Goal: Task Accomplishment & Management: Complete application form

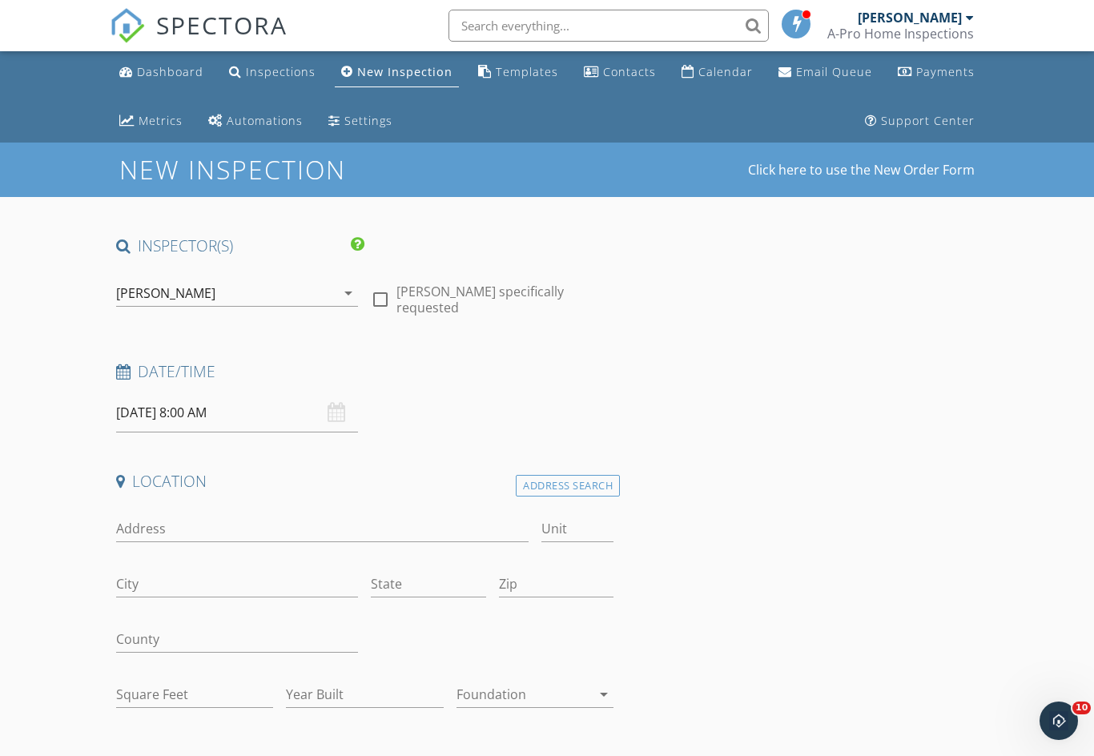
click at [385, 291] on div at bounding box center [380, 299] width 27 height 27
checkbox input "true"
click at [209, 411] on input "[DATE] 8:00 AM" at bounding box center [237, 412] width 243 height 39
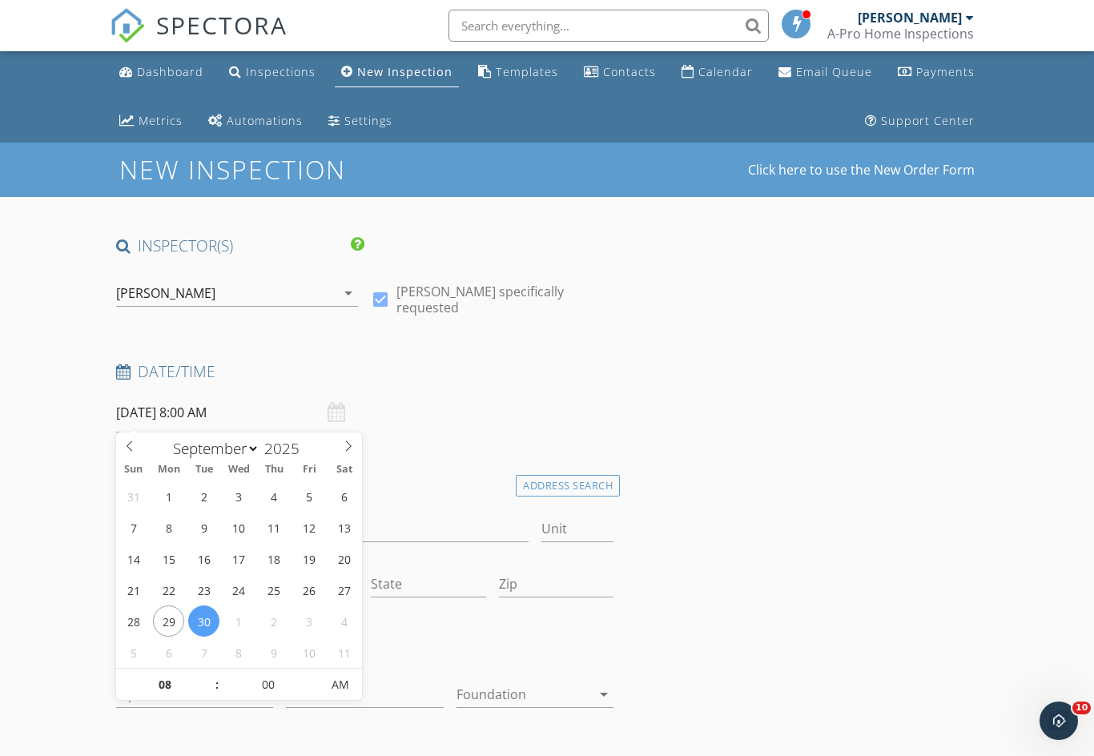
click at [215, 674] on span ":" at bounding box center [217, 685] width 5 height 32
click at [181, 688] on input "08" at bounding box center [165, 685] width 98 height 32
type input "09"
type input "[DATE] 9:00 AM"
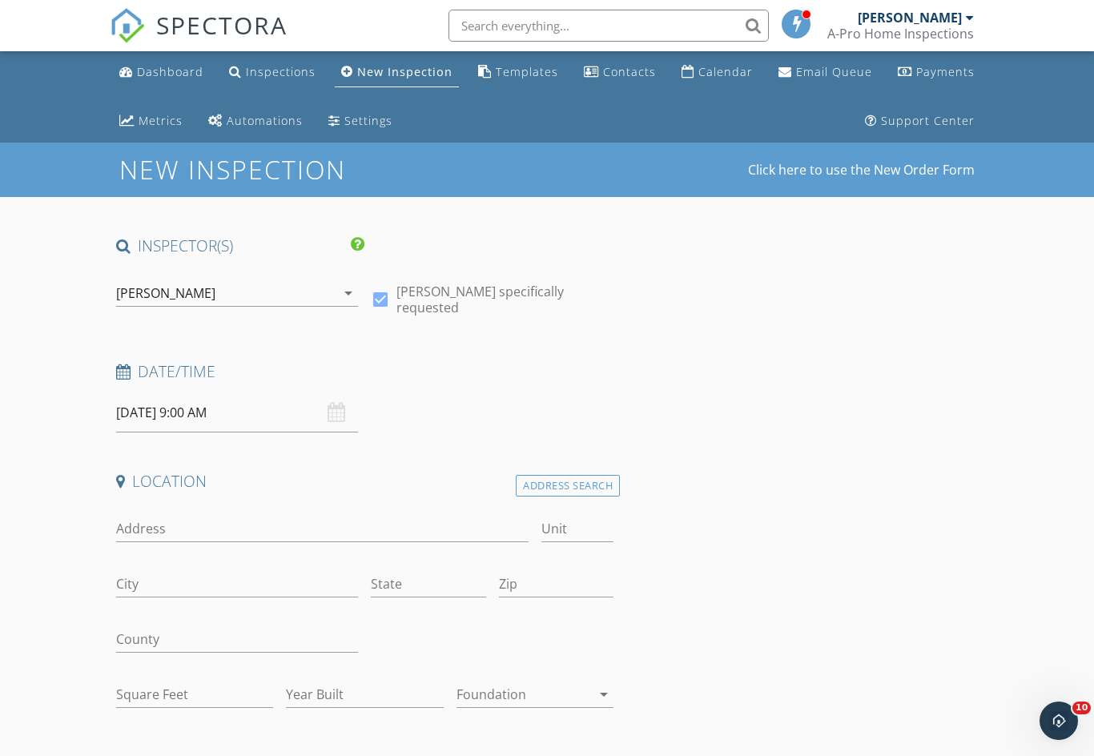
click at [211, 528] on input "Address" at bounding box center [322, 529] width 412 height 26
type input "1231 [PERSON_NAME]"
click at [265, 581] on input "City" at bounding box center [237, 584] width 243 height 26
type input "[PERSON_NAME]"
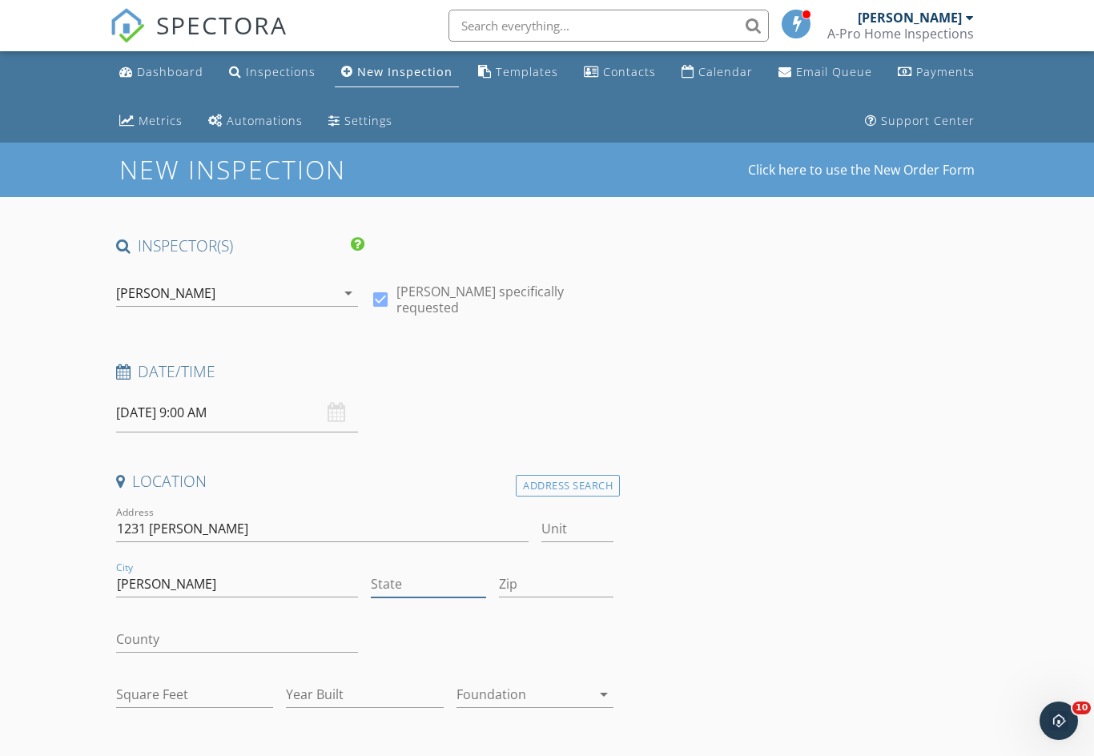
click at [442, 578] on input "State" at bounding box center [428, 584] width 114 height 26
type input "[GEOGRAPHIC_DATA]"
click at [556, 574] on input "Zip" at bounding box center [556, 584] width 114 height 26
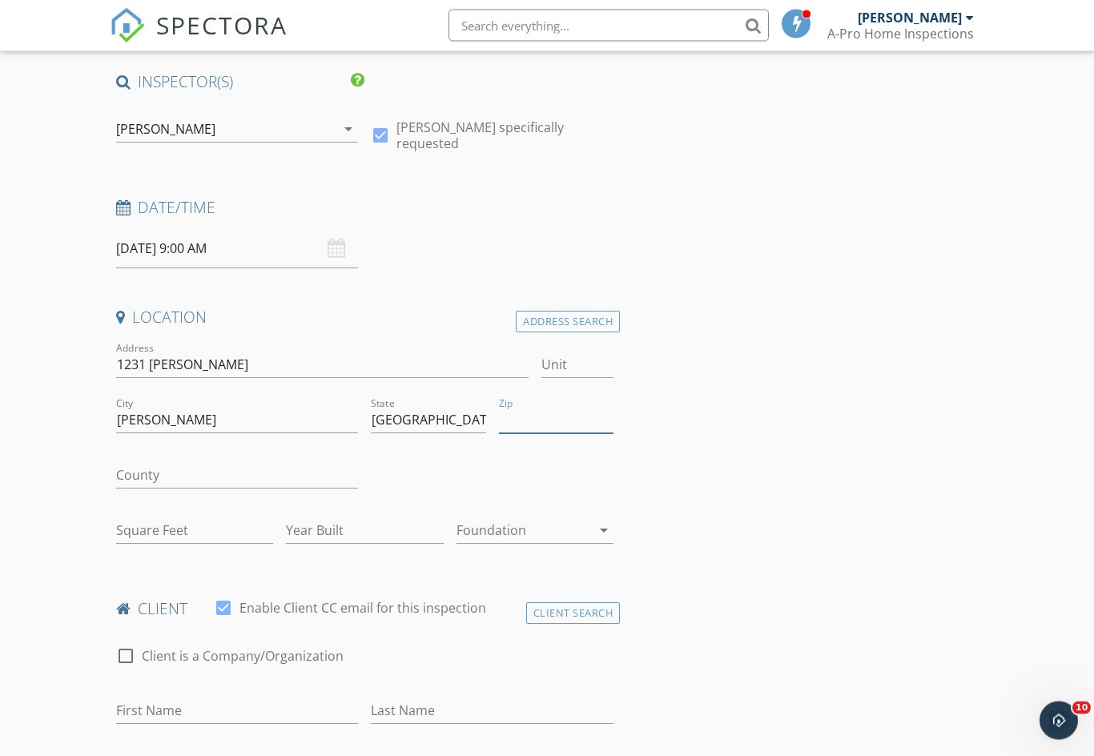
scroll to position [163, 0]
click at [205, 518] on input "Square Feet" at bounding box center [194, 531] width 157 height 26
type input "3005"
click at [358, 523] on input "Year Built" at bounding box center [364, 531] width 157 height 26
type input "2025"
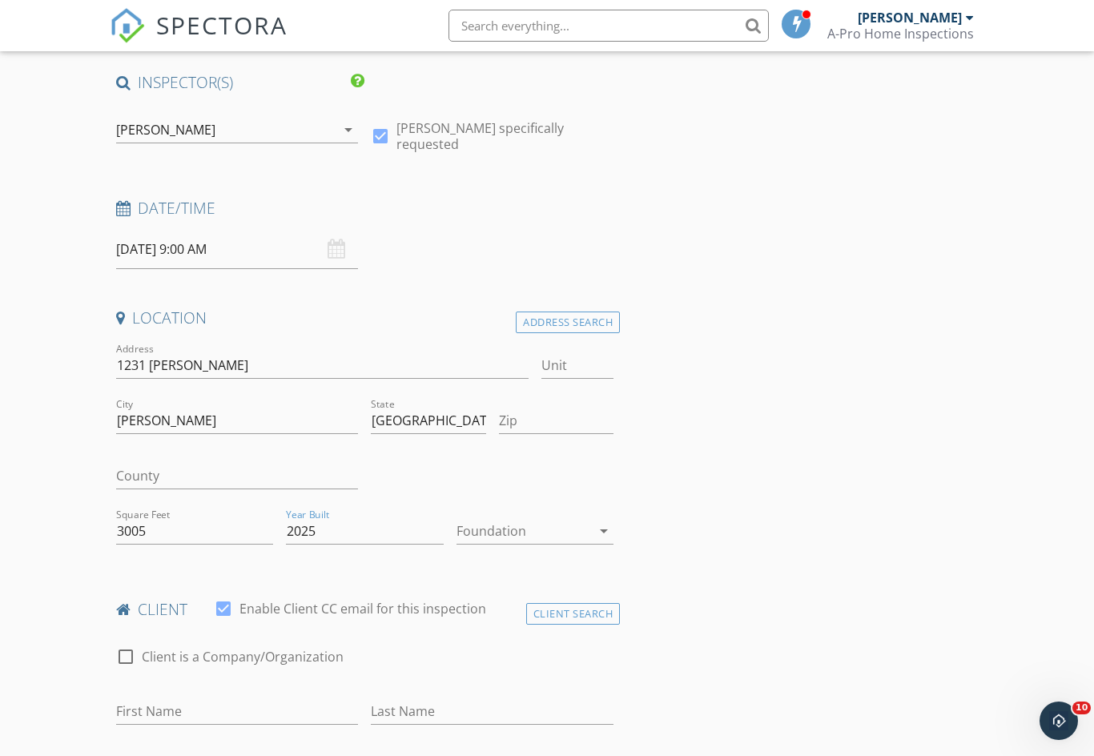
click at [528, 511] on div "Foundation arrow_drop_down" at bounding box center [534, 534] width 157 height 52
click at [559, 528] on div at bounding box center [523, 531] width 135 height 26
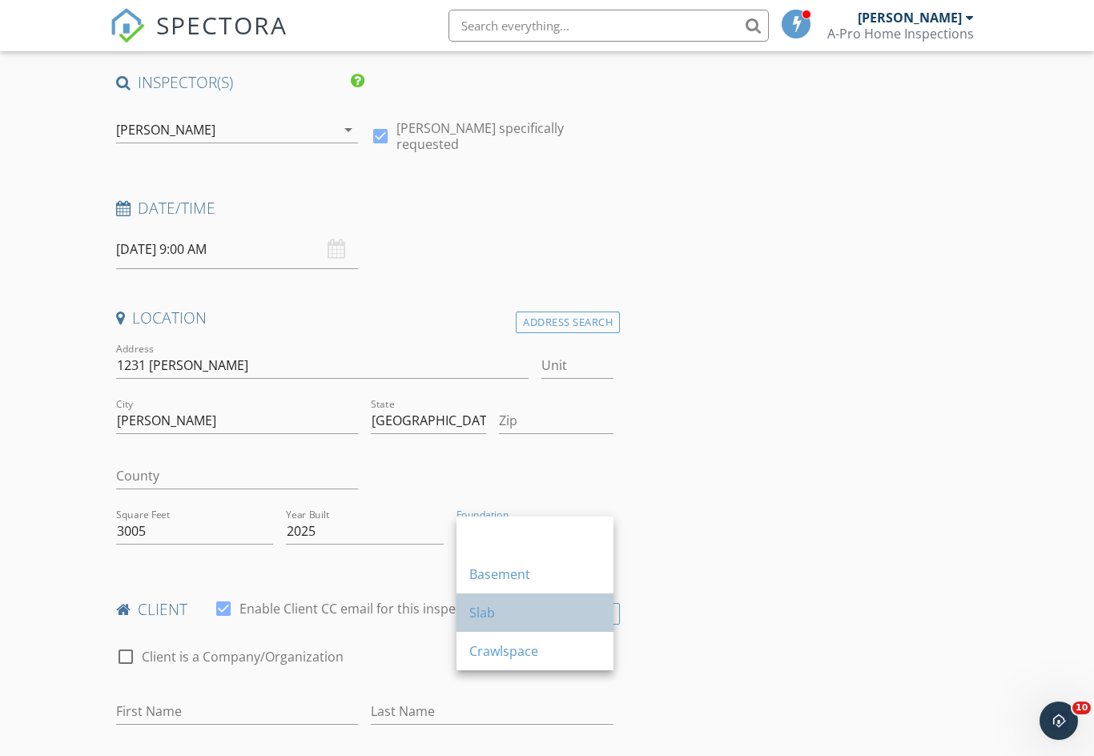
click at [502, 603] on div "Slab" at bounding box center [534, 612] width 131 height 19
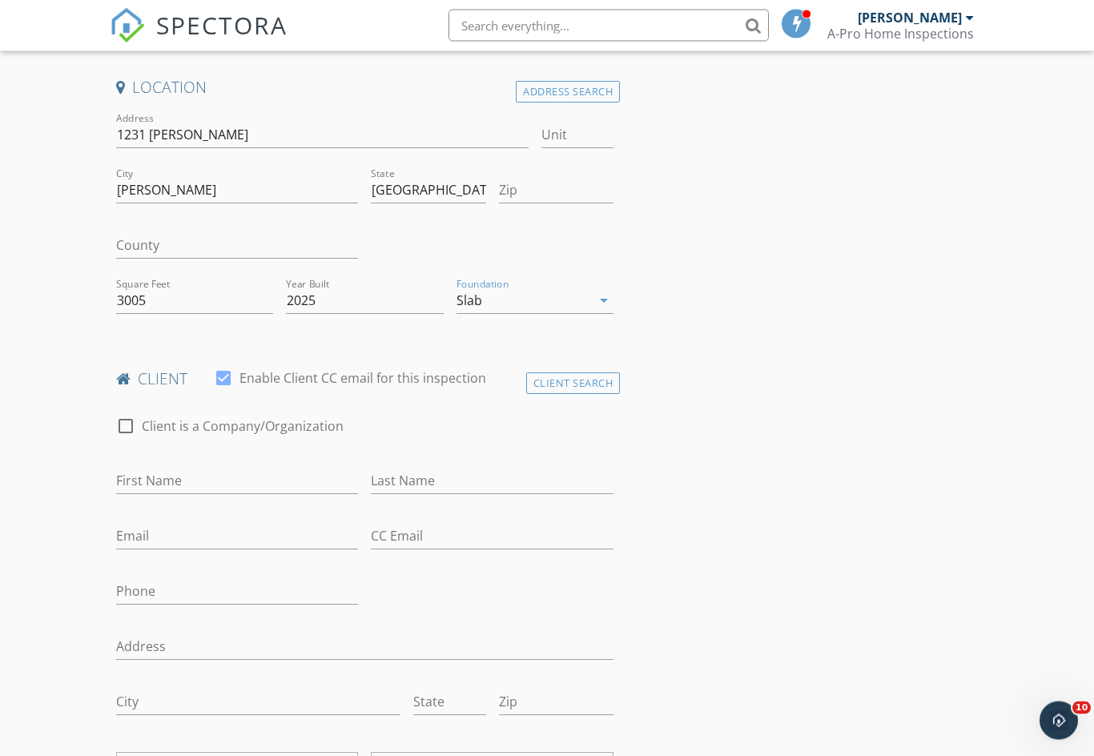
scroll to position [395, 0]
click at [240, 476] on input "First Name" at bounding box center [237, 480] width 243 height 26
click at [561, 194] on input "Zip" at bounding box center [556, 189] width 114 height 26
type input "75013"
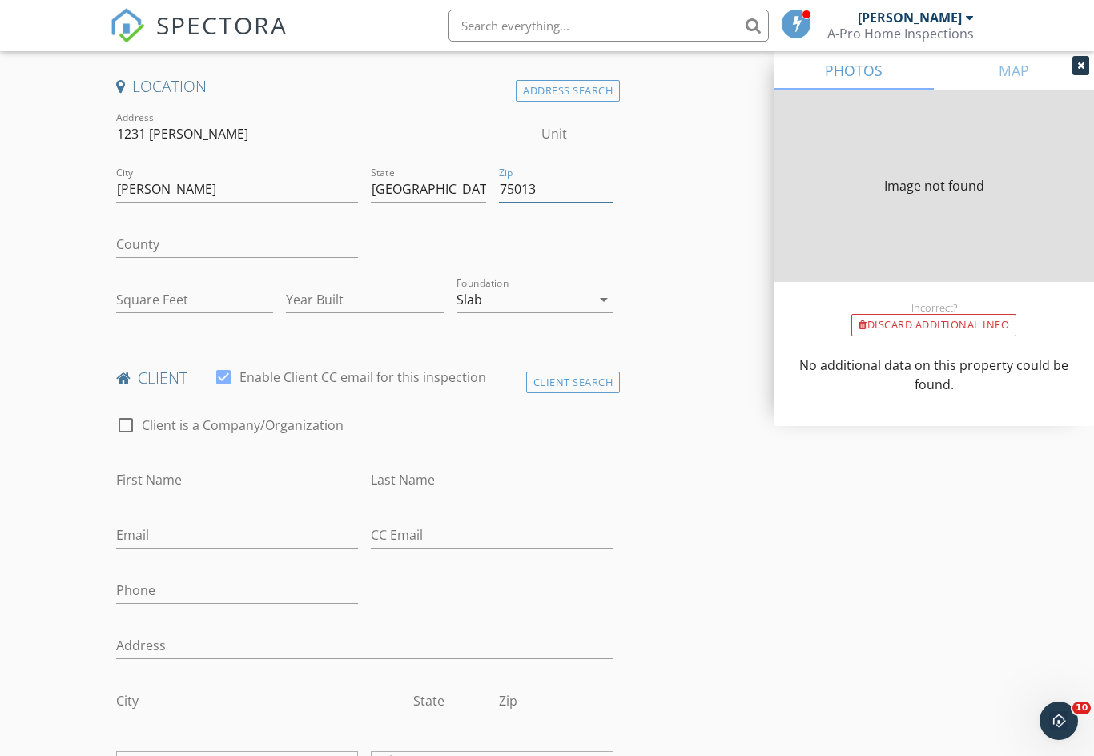
type input "0"
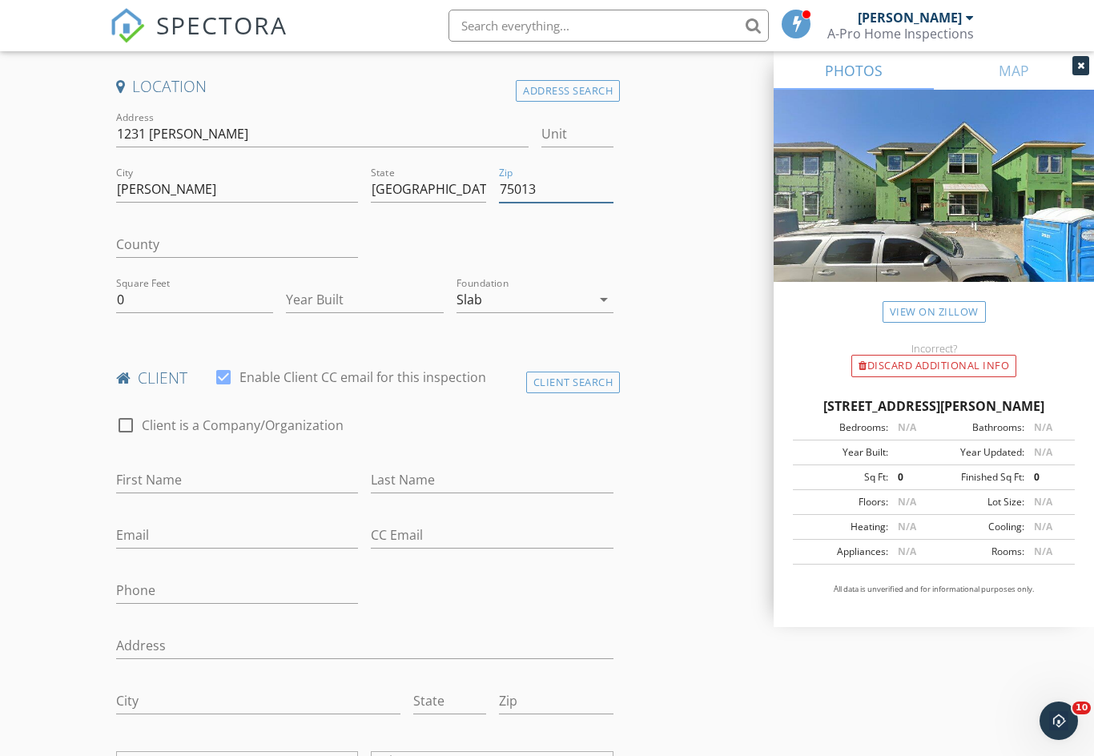
type input "75013"
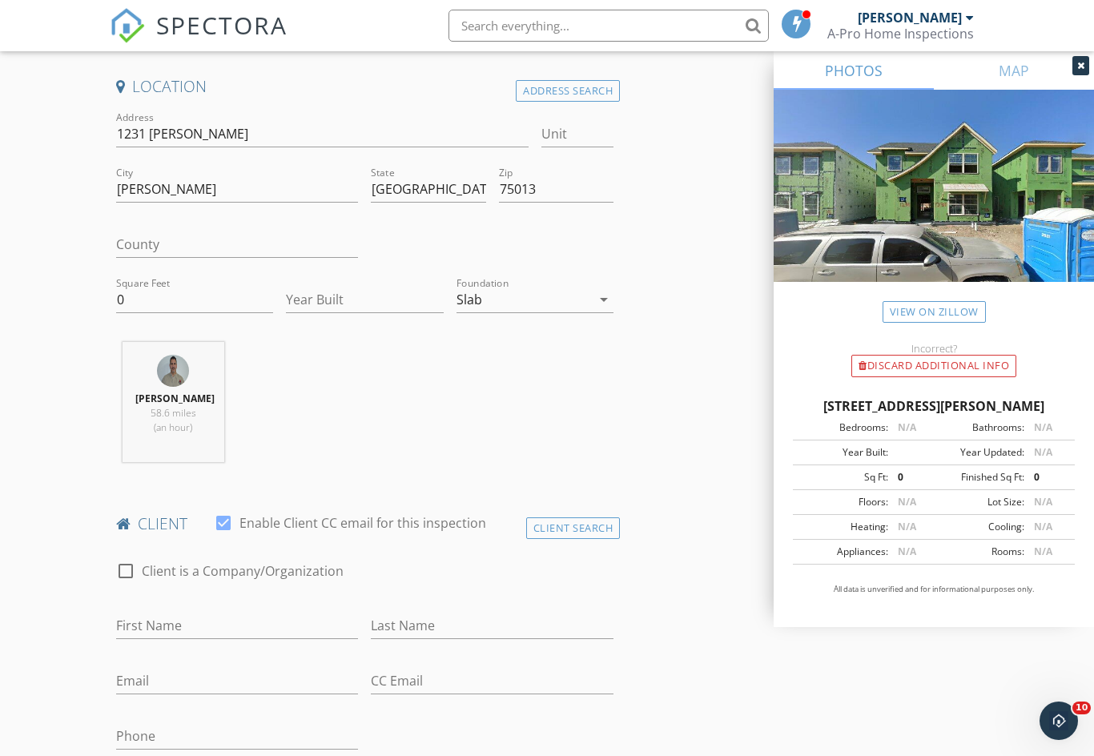
click at [169, 277] on div "Square Feet 0" at bounding box center [194, 303] width 157 height 52
click at [213, 300] on input "0" at bounding box center [194, 300] width 157 height 26
type input "3005"
click at [240, 613] on input "First Name" at bounding box center [237, 626] width 243 height 26
type input "Maitrykumari and [PERSON_NAME]"
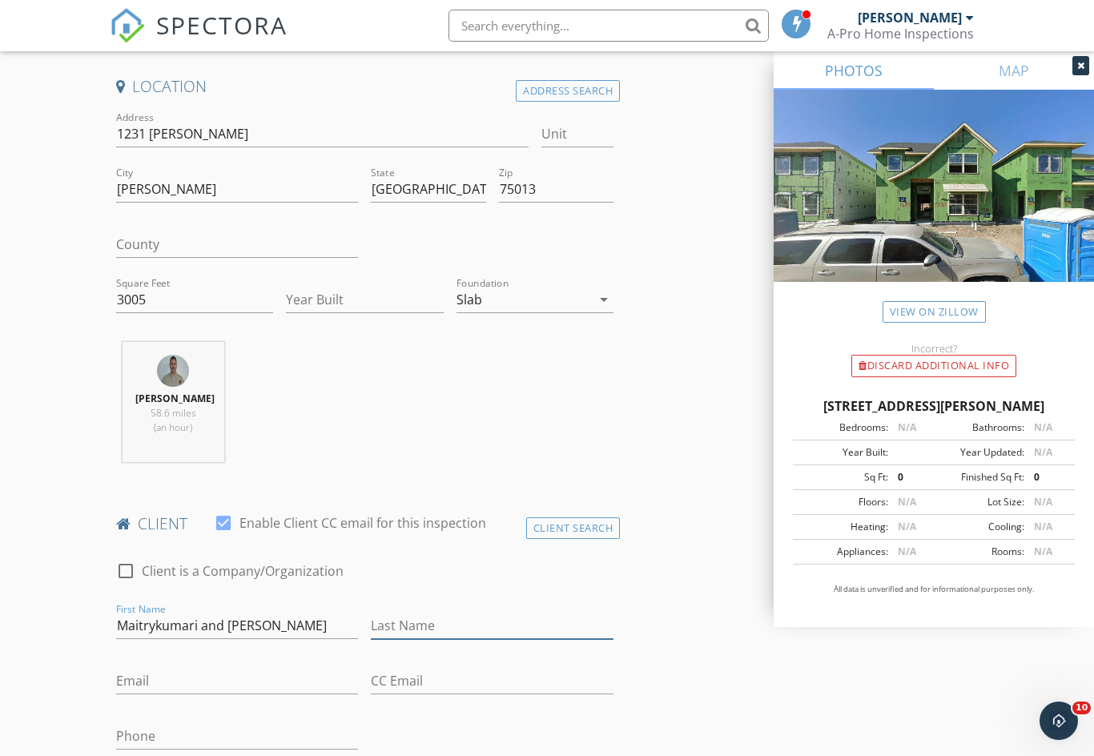
click at [459, 620] on input "Last Name" at bounding box center [492, 626] width 243 height 26
type input "[PERSON_NAME]"
click at [237, 662] on div "Email" at bounding box center [237, 684] width 243 height 52
click at [218, 668] on input "Email" at bounding box center [237, 681] width 243 height 26
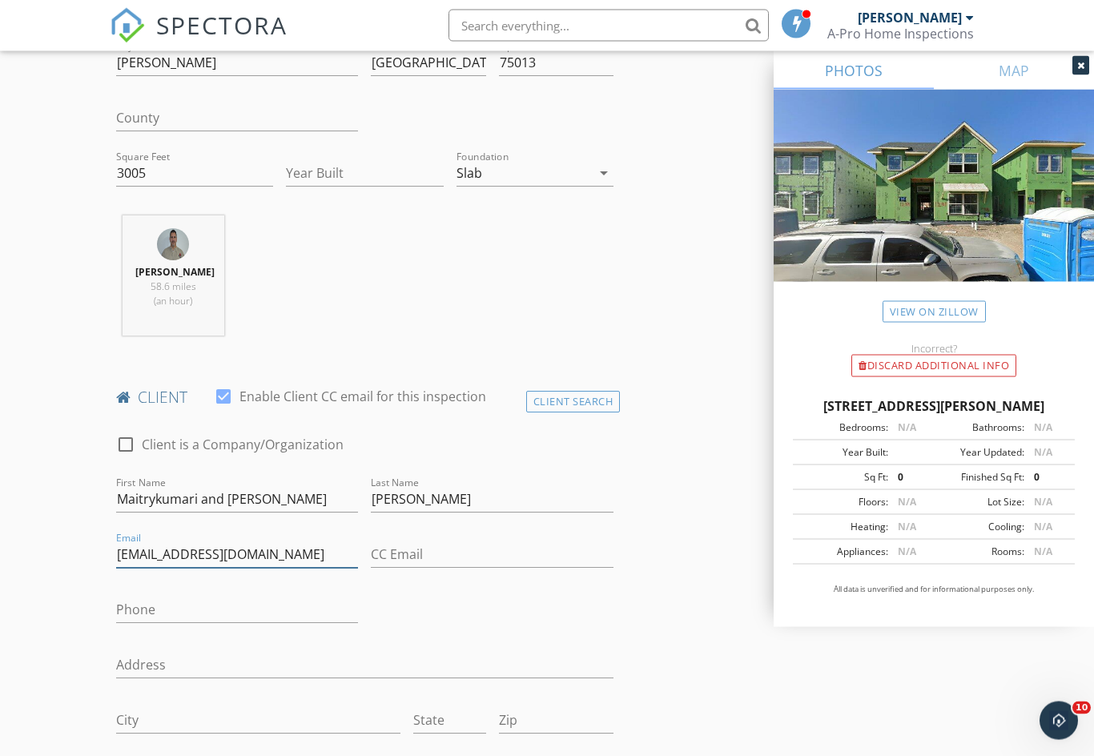
type input "[EMAIL_ADDRESS][DOMAIN_NAME]"
click at [235, 598] on input "Phone" at bounding box center [237, 610] width 243 height 26
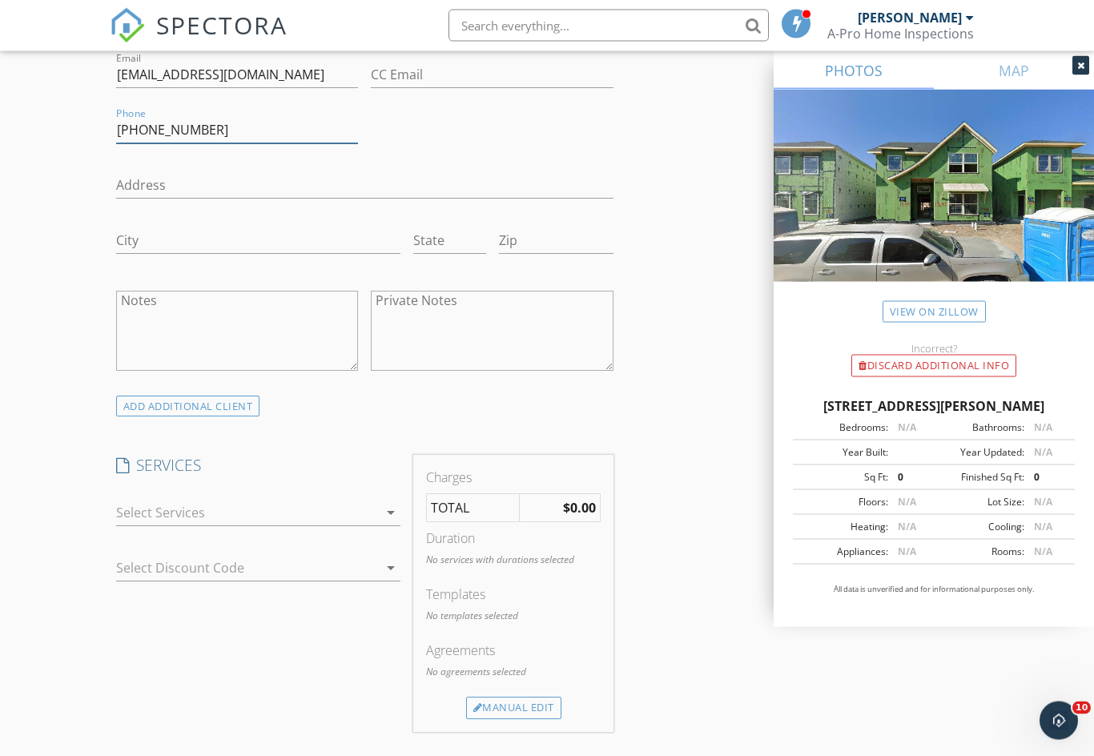
scroll to position [1050, 0]
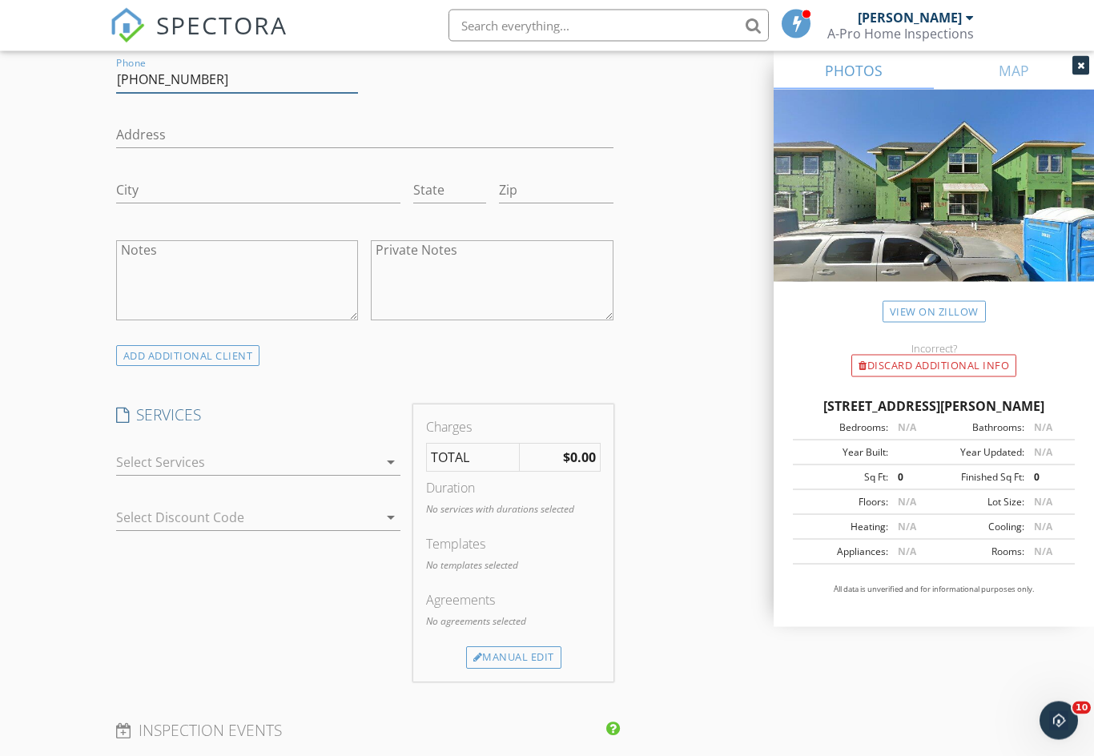
type input "[PHONE_NUMBER]"
click at [272, 450] on div at bounding box center [247, 463] width 263 height 26
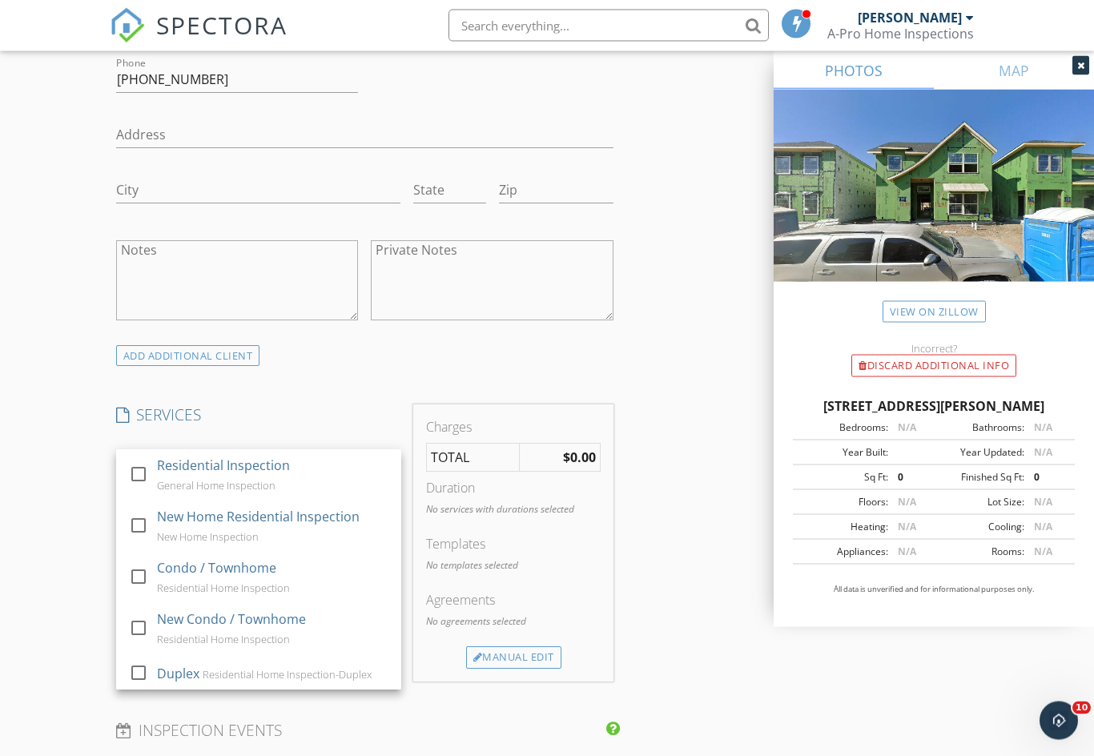
scroll to position [1051, 0]
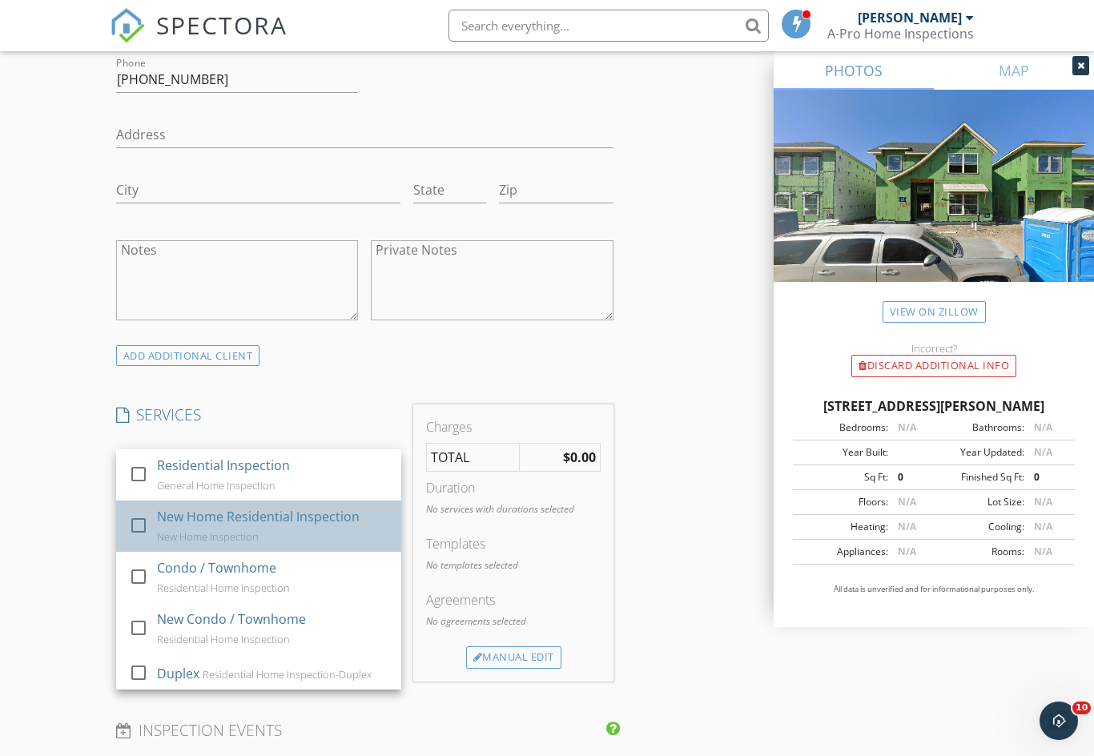
click at [227, 524] on div "New Home Residential Inspection New Home Inspection" at bounding box center [272, 525] width 231 height 51
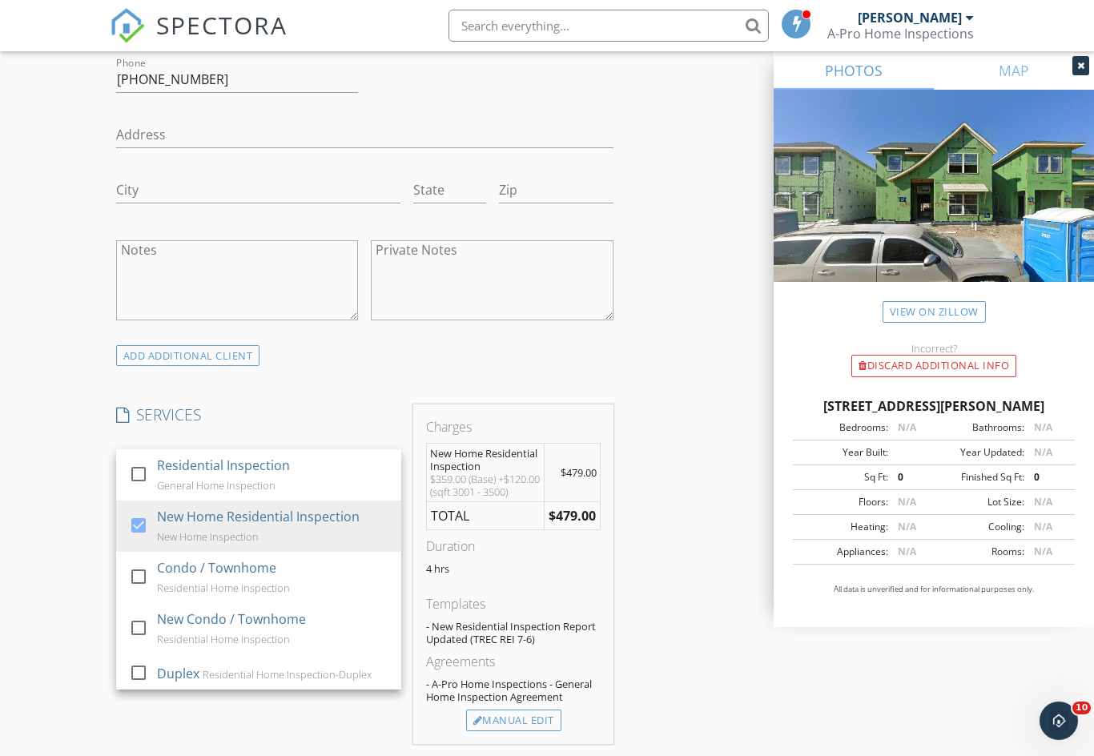
click at [681, 487] on div "INSPECTOR(S) check_box [PERSON_NAME] PRIMARY [PERSON_NAME] arrow_drop_down chec…" at bounding box center [547, 603] width 875 height 2839
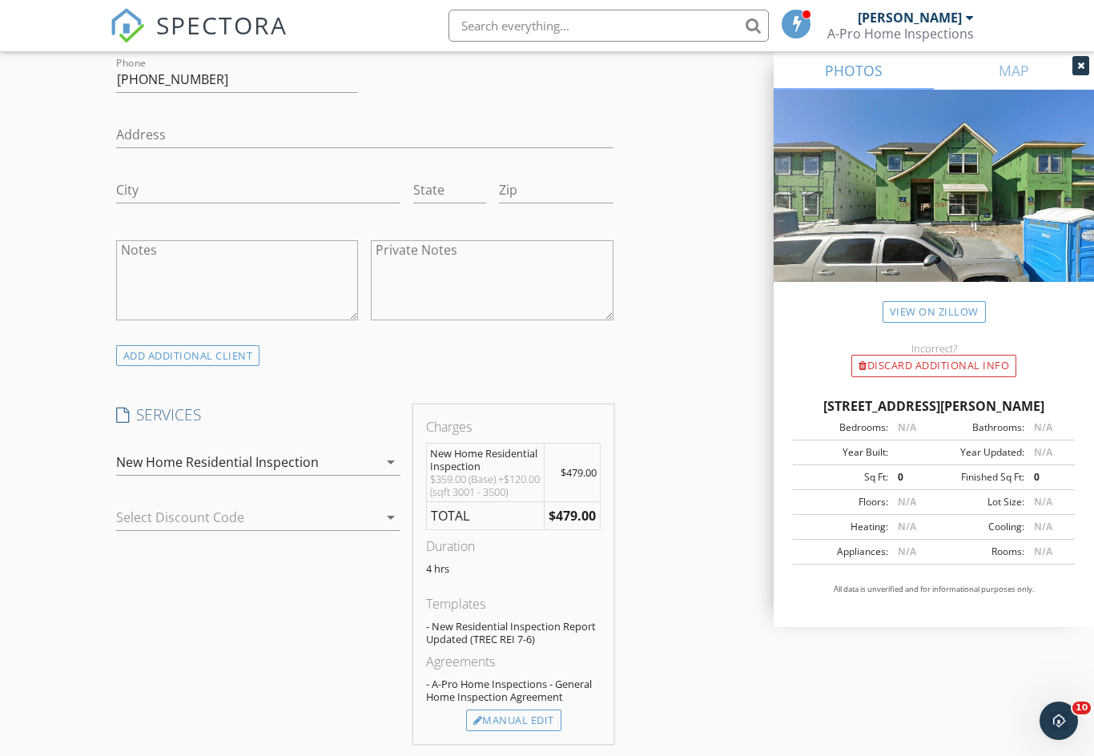
click at [343, 451] on div "New Home Residential Inspection" at bounding box center [247, 462] width 263 height 26
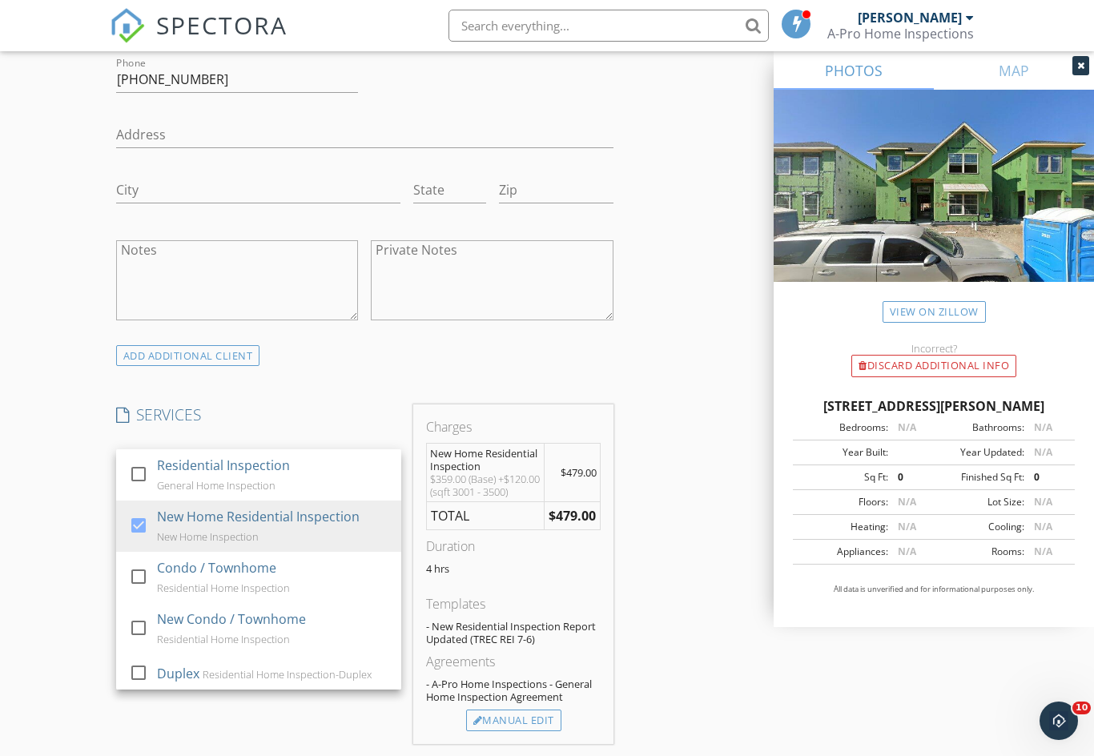
click at [713, 369] on div "INSPECTOR(S) check_box [PERSON_NAME] PRIMARY [PERSON_NAME] arrow_drop_down chec…" at bounding box center [547, 603] width 875 height 2839
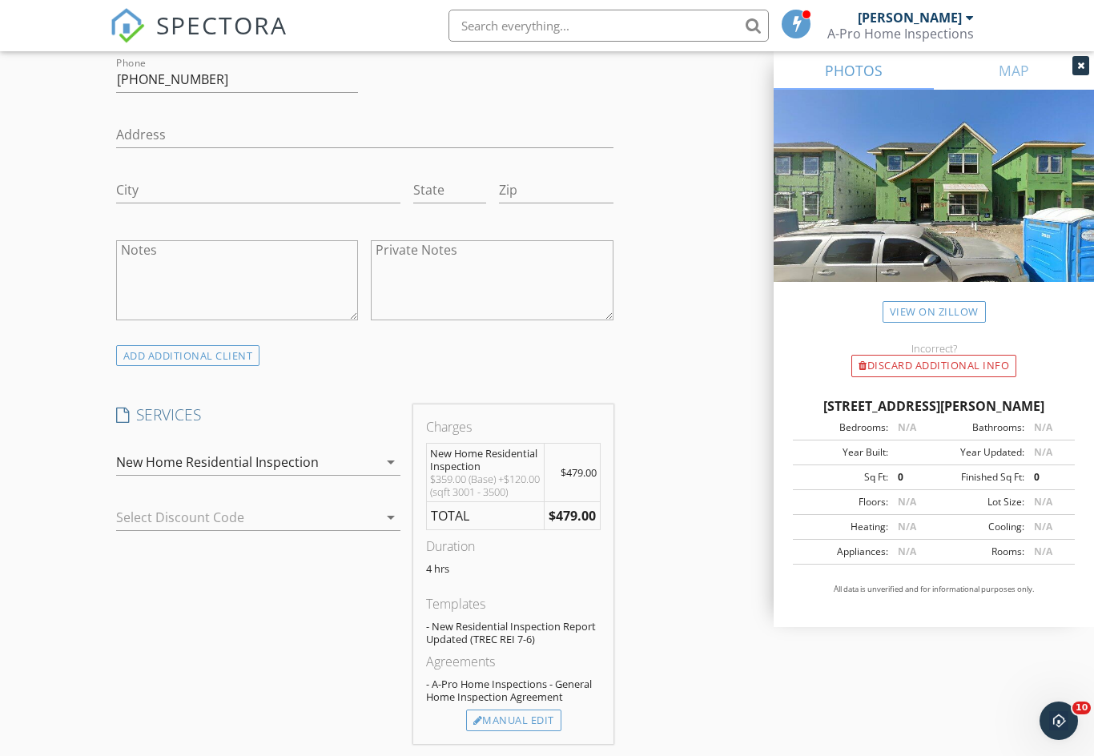
click at [327, 516] on div at bounding box center [236, 517] width 240 height 26
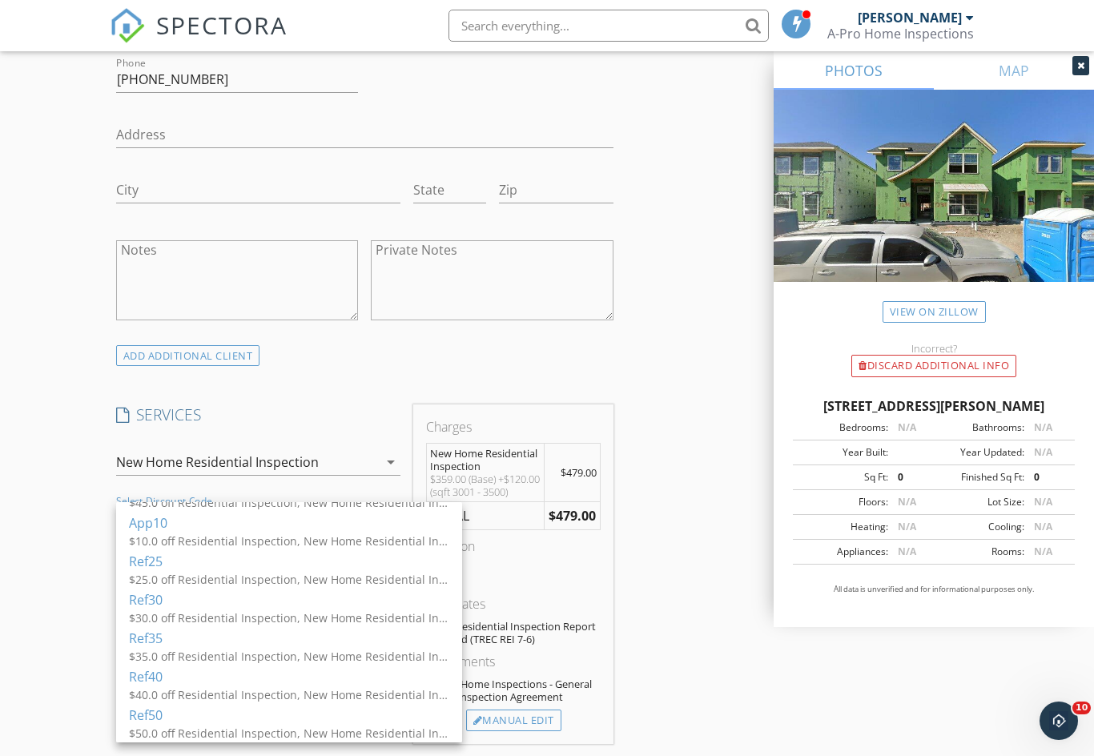
scroll to position [67, 0]
click at [682, 546] on div "INSPECTOR(S) check_box [PERSON_NAME] PRIMARY [PERSON_NAME] arrow_drop_down chec…" at bounding box center [547, 603] width 875 height 2839
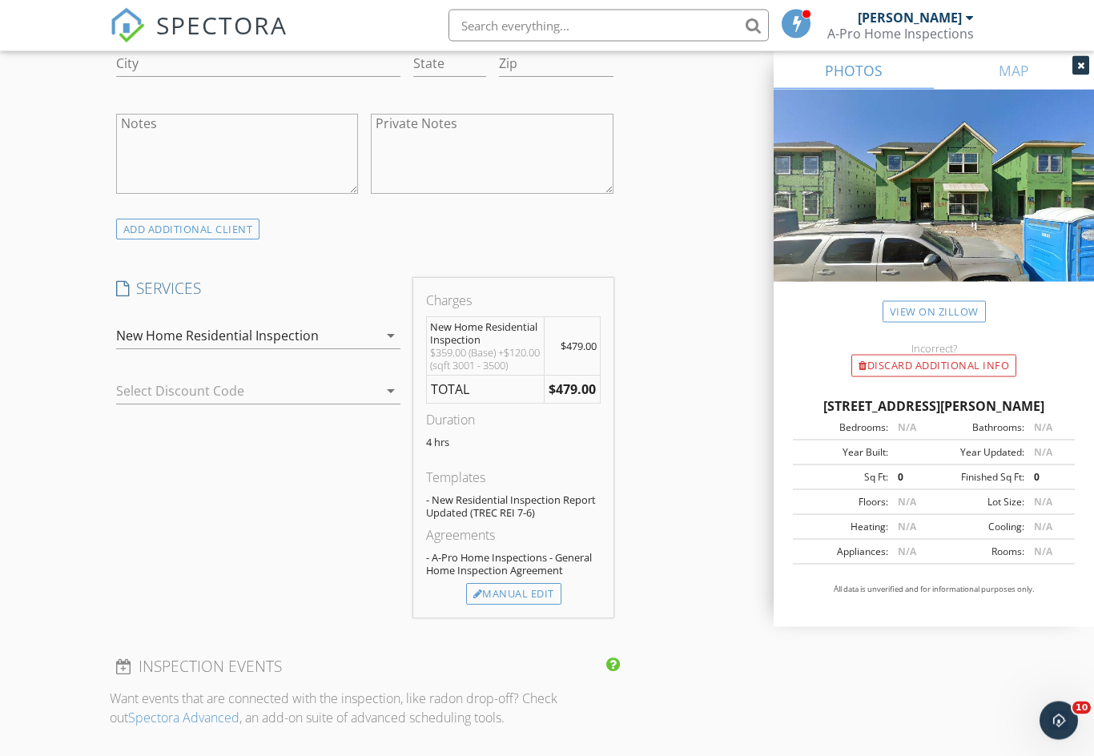
scroll to position [1179, 0]
click at [532, 597] on div "Manual Edit" at bounding box center [513, 592] width 95 height 22
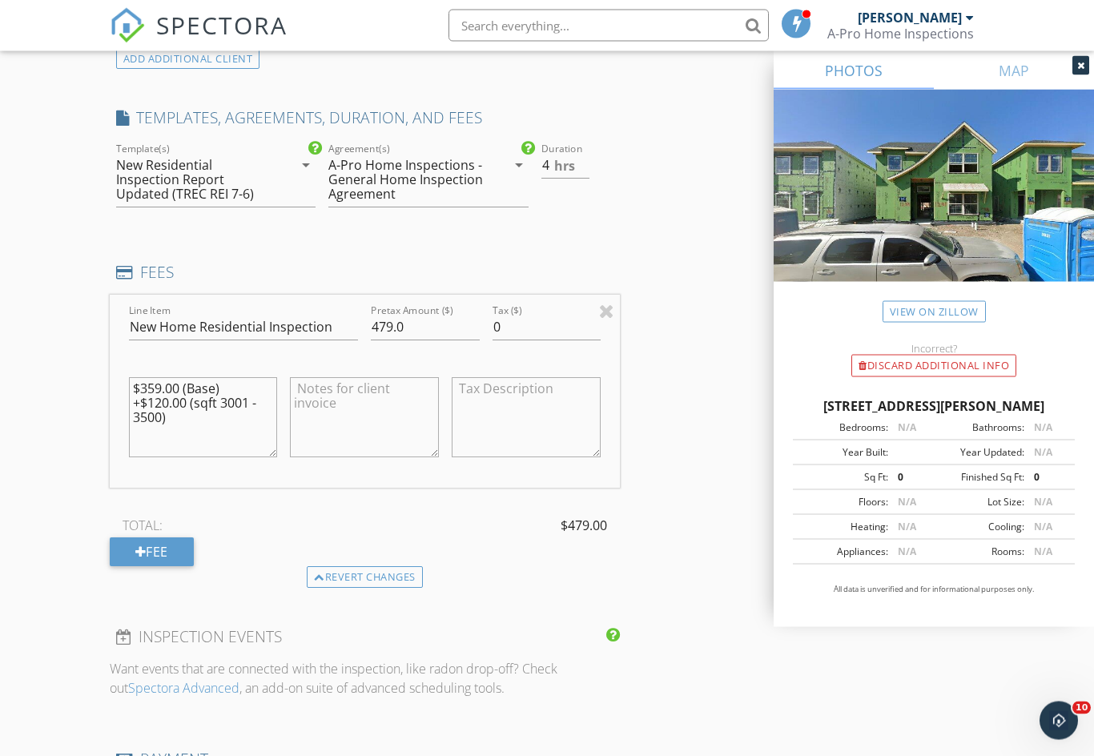
scroll to position [1356, 0]
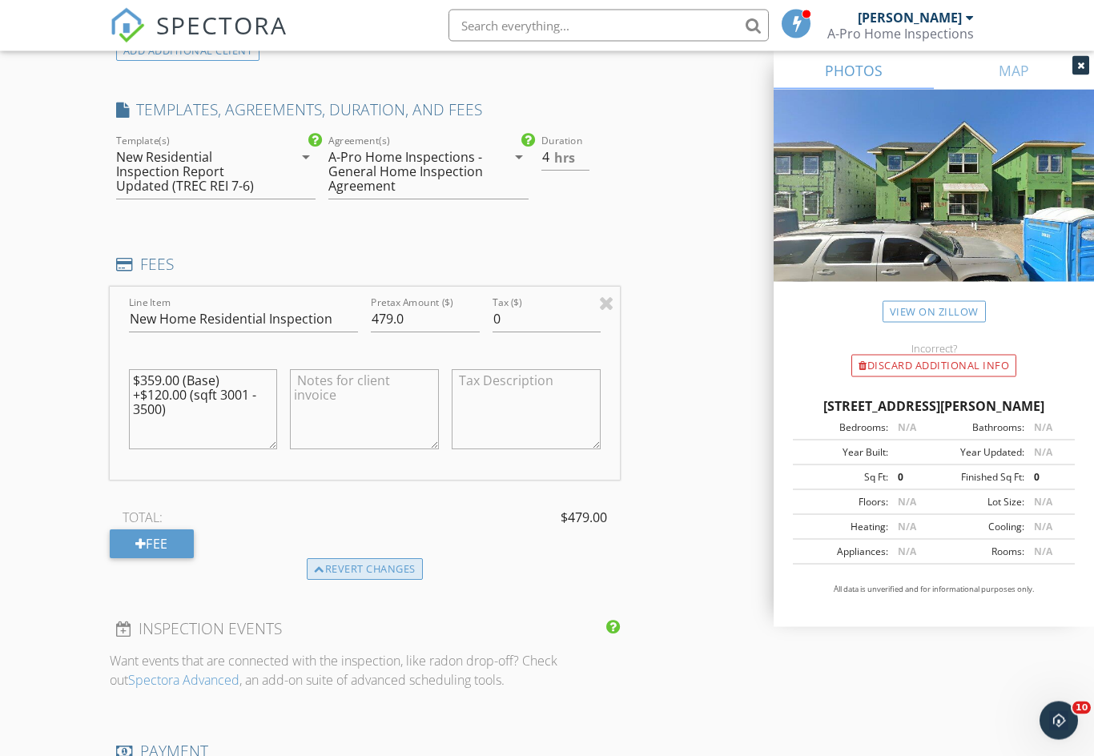
click at [412, 564] on div "Revert changes" at bounding box center [365, 570] width 116 height 22
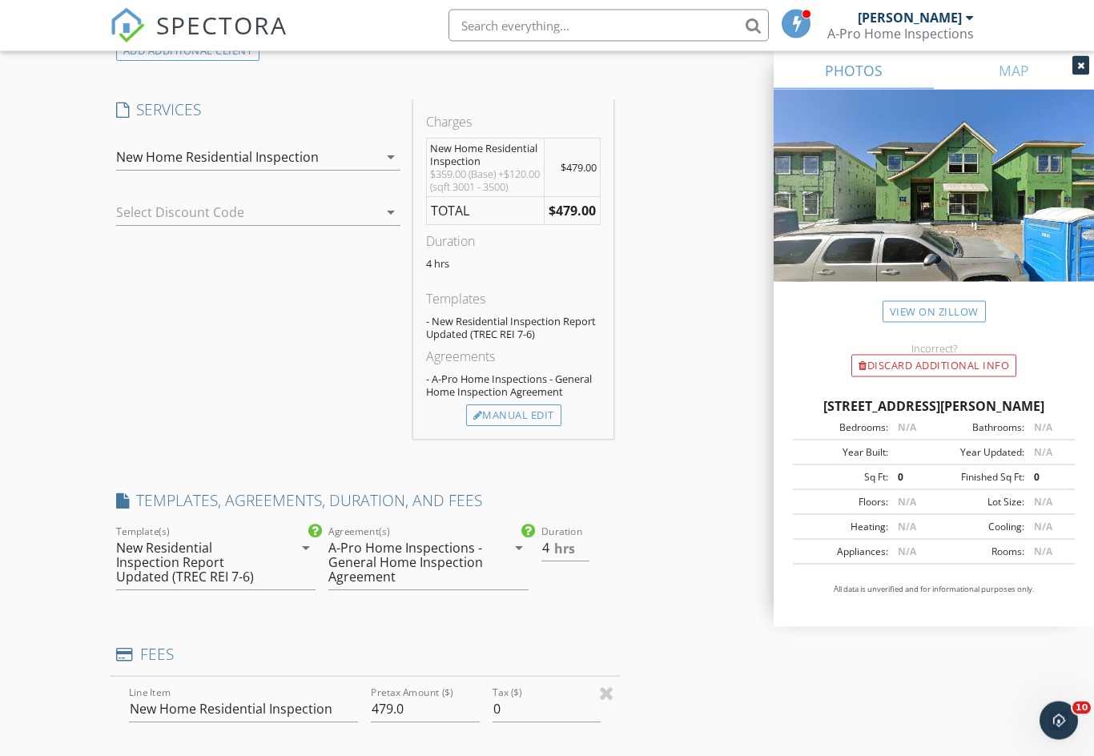
scroll to position [1356, 0]
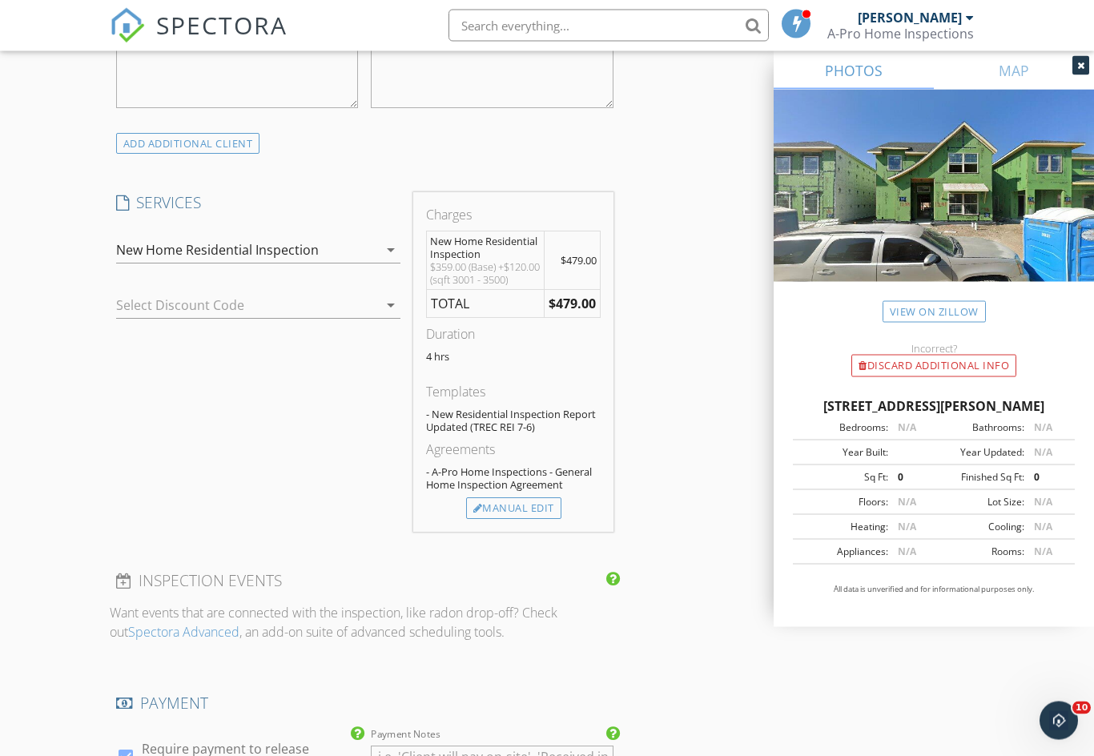
click at [394, 303] on icon "arrow_drop_down" at bounding box center [390, 305] width 19 height 19
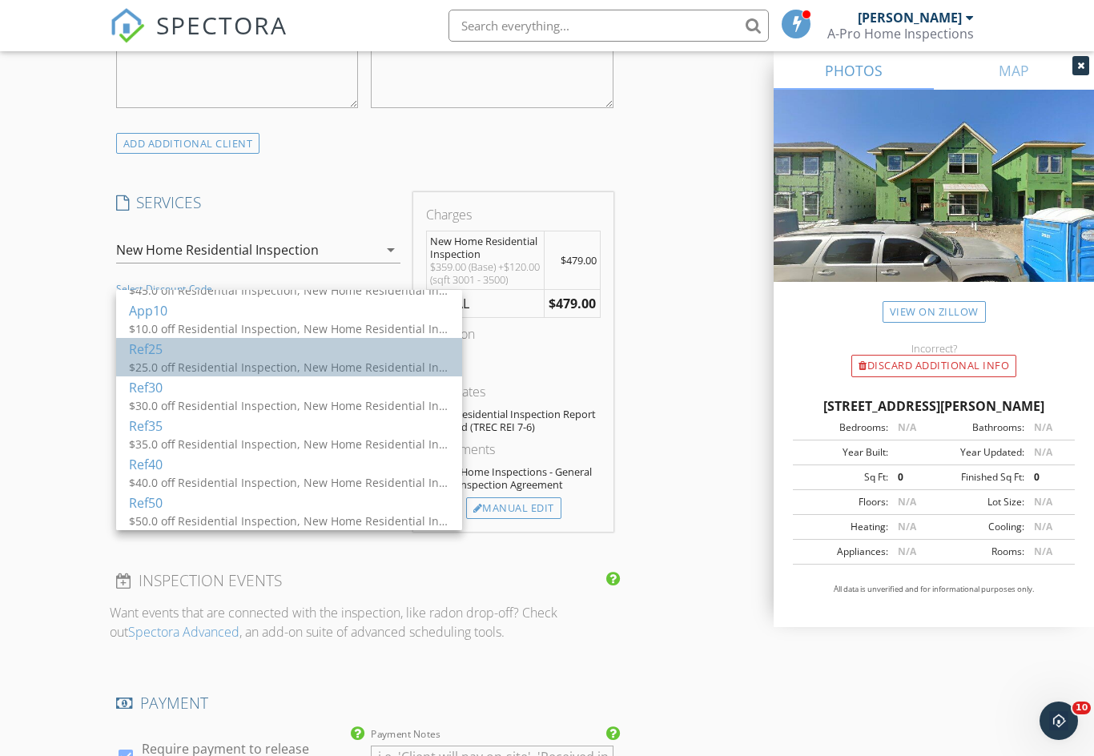
click at [225, 368] on div "$25.0 off Residential Inspection, New Home Residential Inspection, Condo / Town…" at bounding box center [289, 367] width 320 height 17
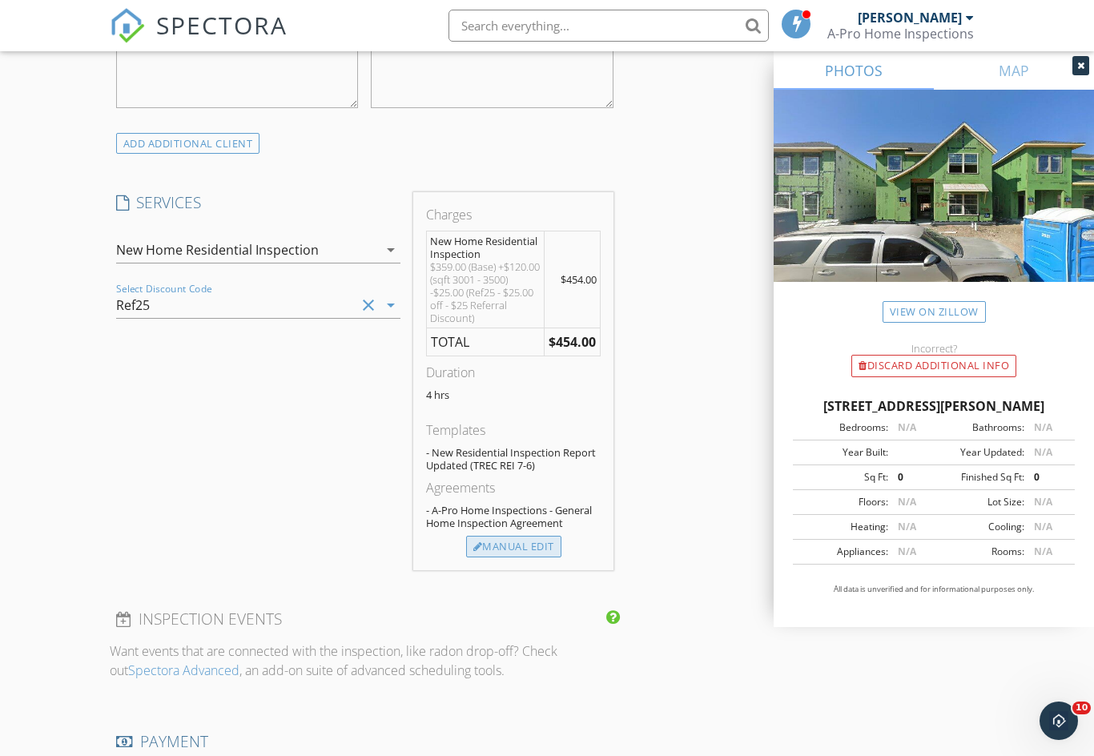
click at [536, 536] on div "Manual Edit" at bounding box center [513, 547] width 95 height 22
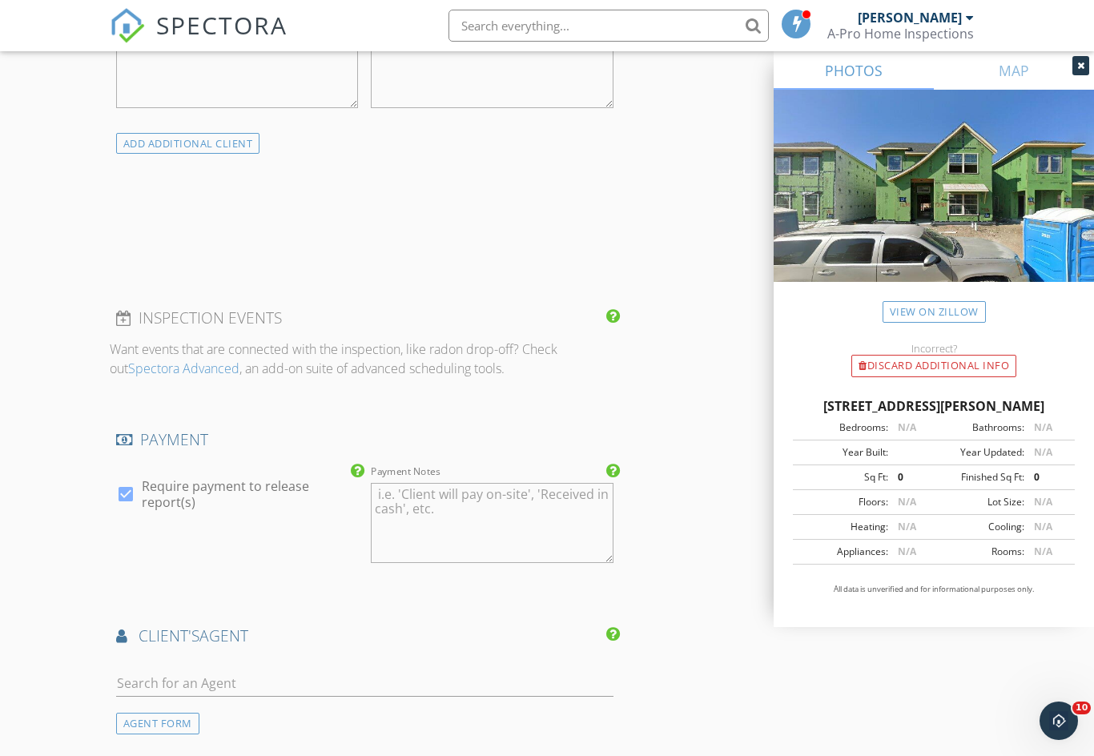
type input "454.0"
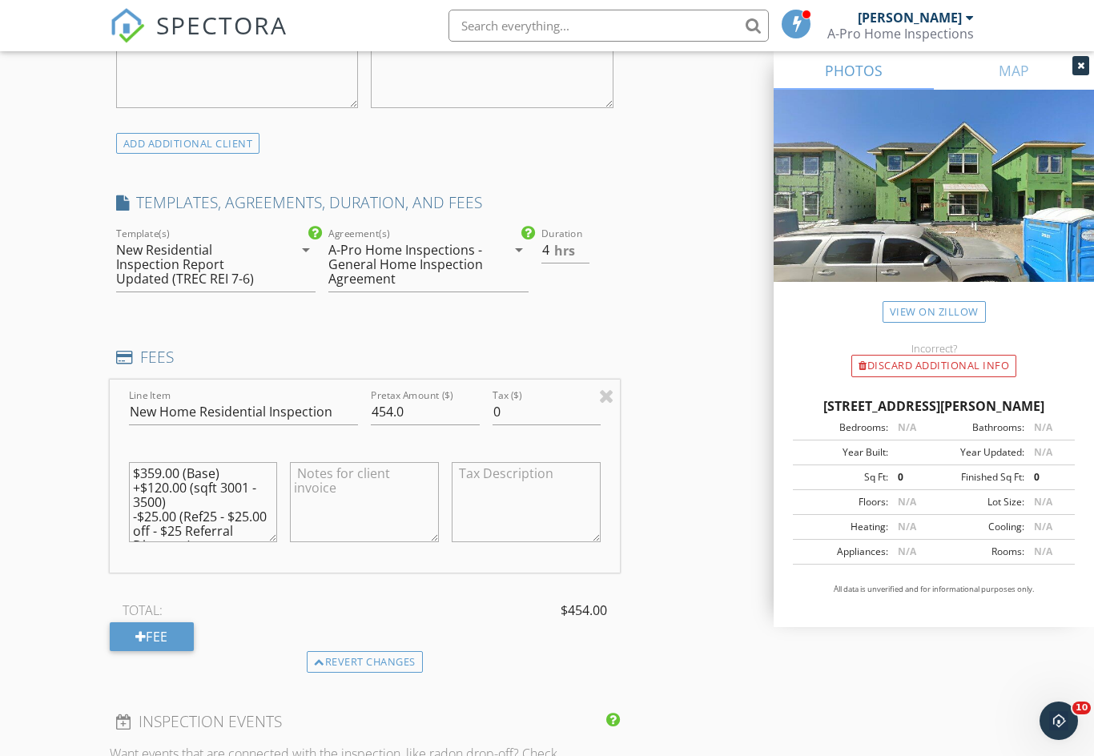
click at [161, 512] on textarea "$359.00 (Base) +$120.00 (sqft 3001 - 3500) -$25.00 (Ref25 - $25.00 off - $25 Re…" at bounding box center [203, 502] width 149 height 80
click at [218, 512] on textarea "$359.00 (Base) +$120.00 (sqft 3001 - 3500) -$65.00 (Ref25 - $25.00 off - $25 Re…" at bounding box center [203, 502] width 149 height 80
click at [255, 525] on textarea "$359.00 (Base) +$120.00 (sqft 3001 - 3500) -$65.00 (Ref25 - $25.00 off - $25 Re…" at bounding box center [203, 502] width 149 height 80
click at [231, 510] on textarea "$359.00 (Base) +$120.00 (sqft 3001 - 3500) -$65.00 (Referrel Discount)" at bounding box center [203, 502] width 149 height 80
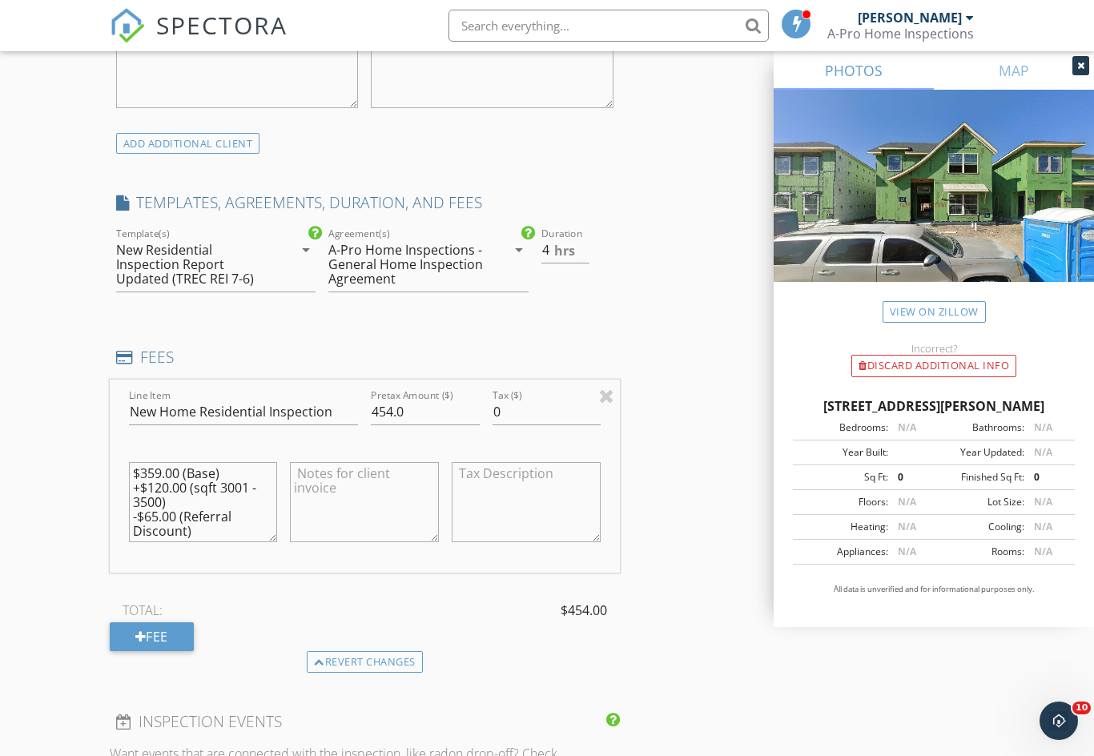
type textarea "$359.00 (Base) +$120.00 (sqft 3001 - 3500) -$65.00 (Referral Discount)"
click at [384, 521] on textarea at bounding box center [364, 502] width 149 height 80
click at [545, 501] on textarea at bounding box center [526, 502] width 149 height 80
click at [419, 405] on input "454.0" at bounding box center [425, 412] width 108 height 26
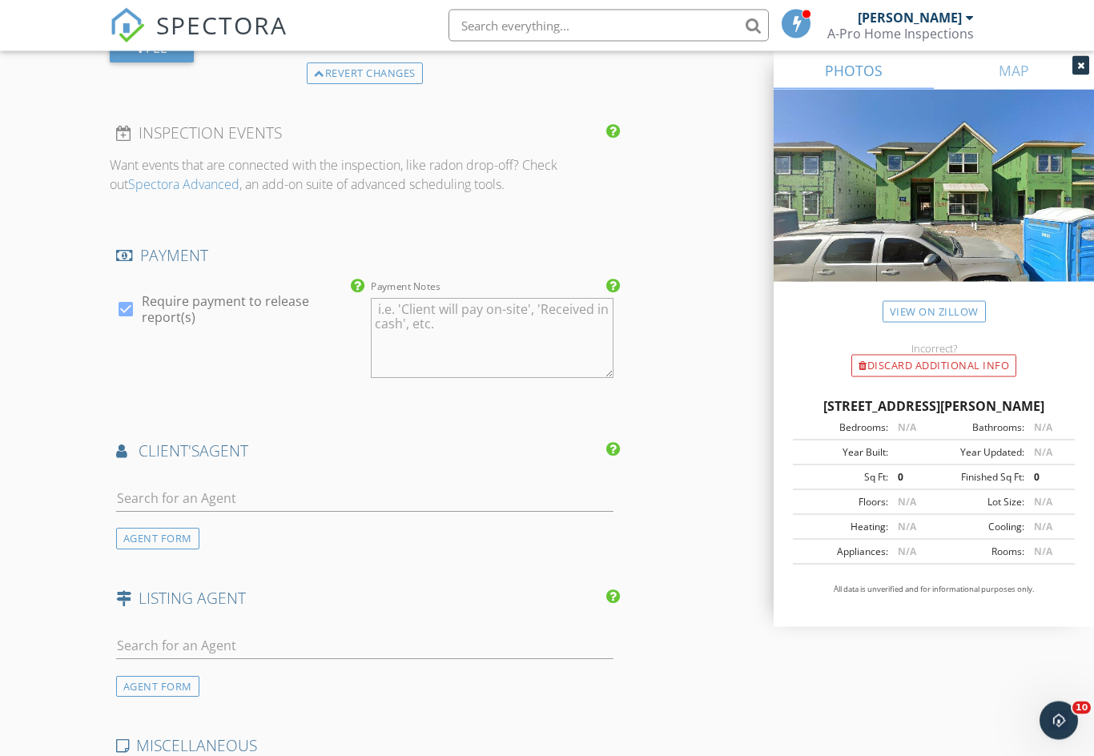
scroll to position [1852, 0]
type input "414.00"
click at [340, 485] on input "text" at bounding box center [364, 498] width 497 height 26
type input "[PERSON_NAME]"
click at [298, 524] on div "No results found. Click to add a new Agent" at bounding box center [243, 533] width 241 height 19
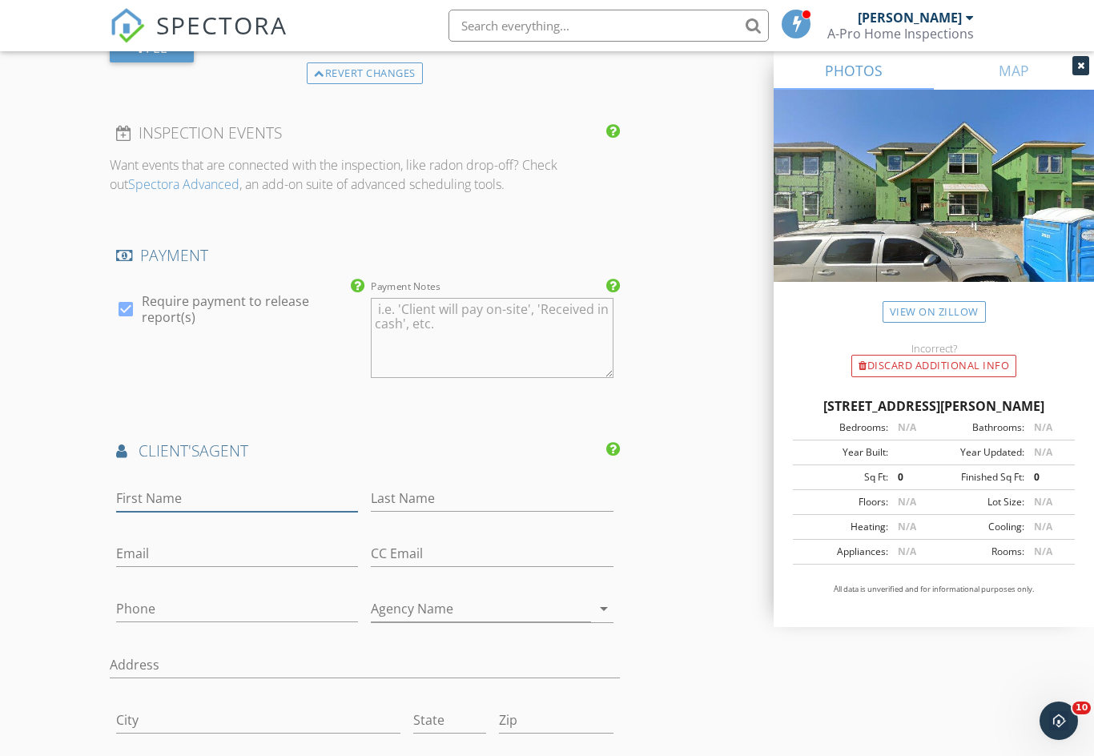
click at [284, 495] on input "First Name" at bounding box center [237, 498] width 243 height 26
type input "[PERSON_NAME]"
click at [486, 485] on input "Last Name" at bounding box center [492, 498] width 243 height 26
type input "Swaminathan"
click at [234, 546] on input "Email" at bounding box center [237, 553] width 243 height 26
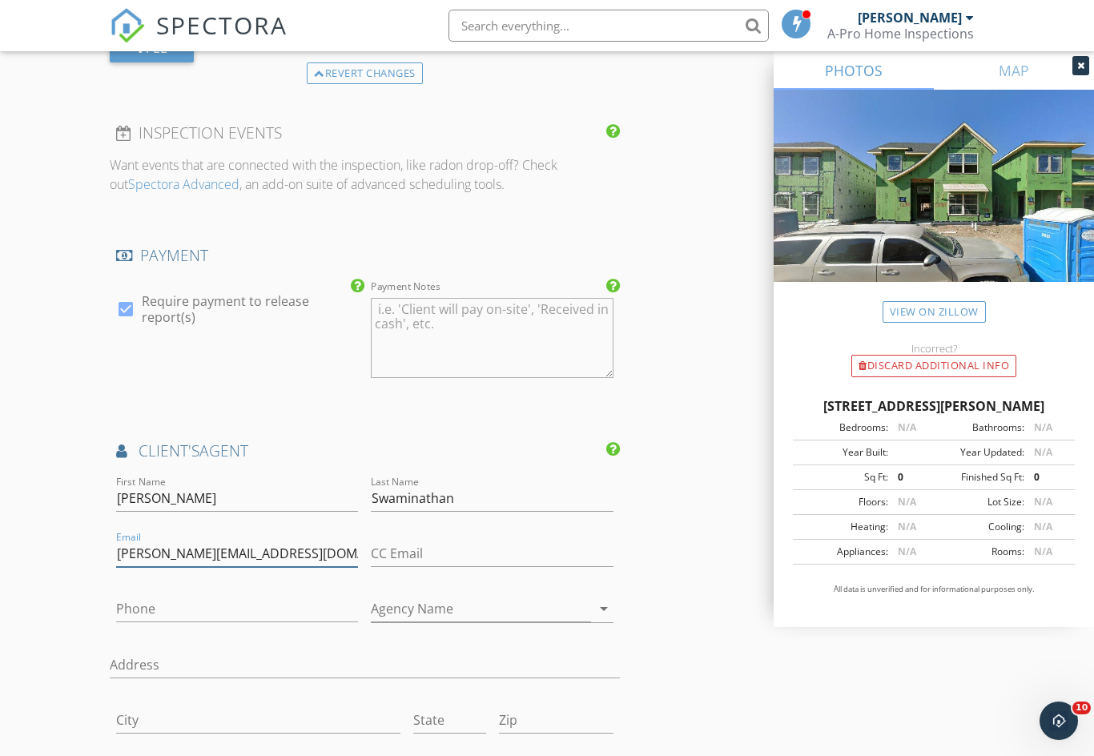
type input "[PERSON_NAME][EMAIL_ADDRESS][DOMAIN_NAME]"
click at [231, 609] on input "Phone" at bounding box center [237, 609] width 243 height 26
type input "[PHONE_NUMBER]"
click at [470, 596] on input "Agency Name" at bounding box center [481, 609] width 220 height 26
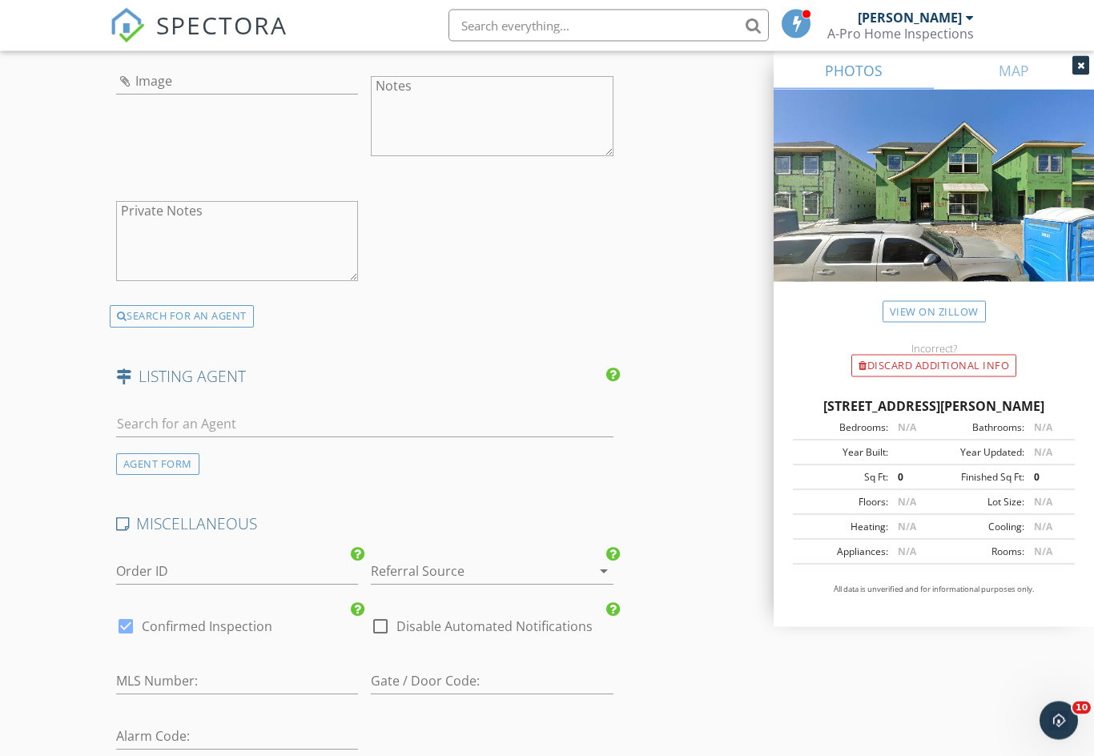
scroll to position [2547, 0]
click at [214, 410] on input "text" at bounding box center [364, 423] width 497 height 26
type input "[PERSON_NAME]"
click at [240, 448] on div "[PERSON_NAME]" at bounding box center [211, 457] width 99 height 19
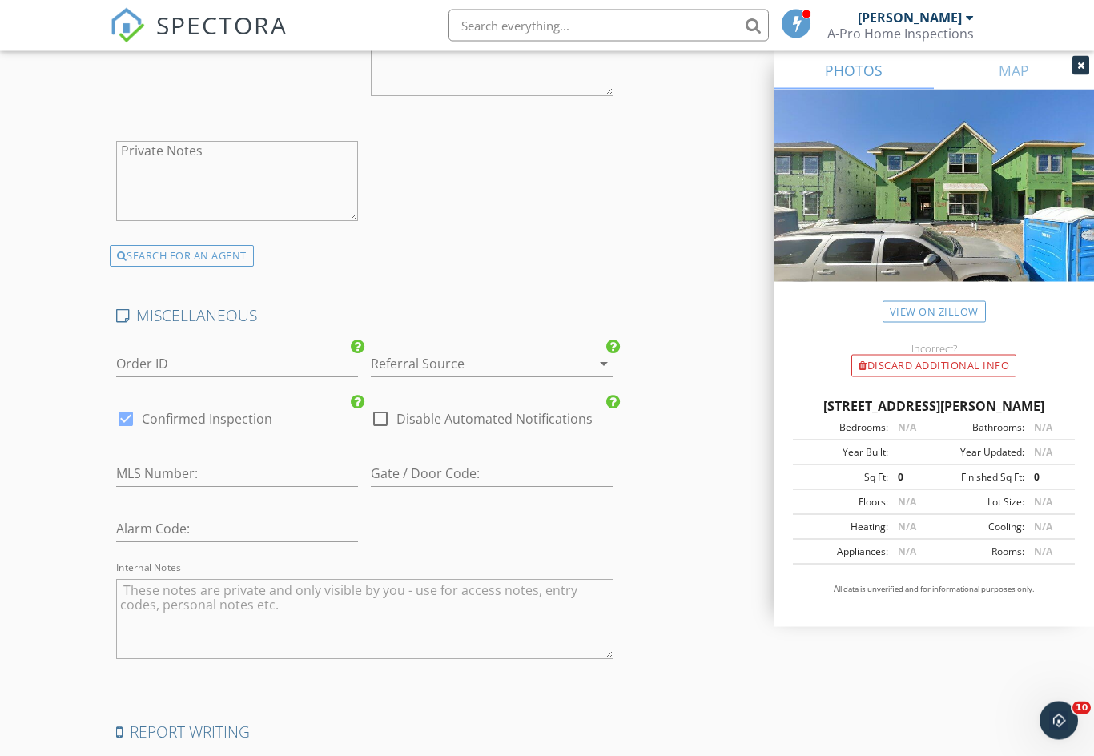
scroll to position [3229, 0]
click at [242, 460] on input "number" at bounding box center [237, 473] width 243 height 26
type input "20"
type input "3.5"
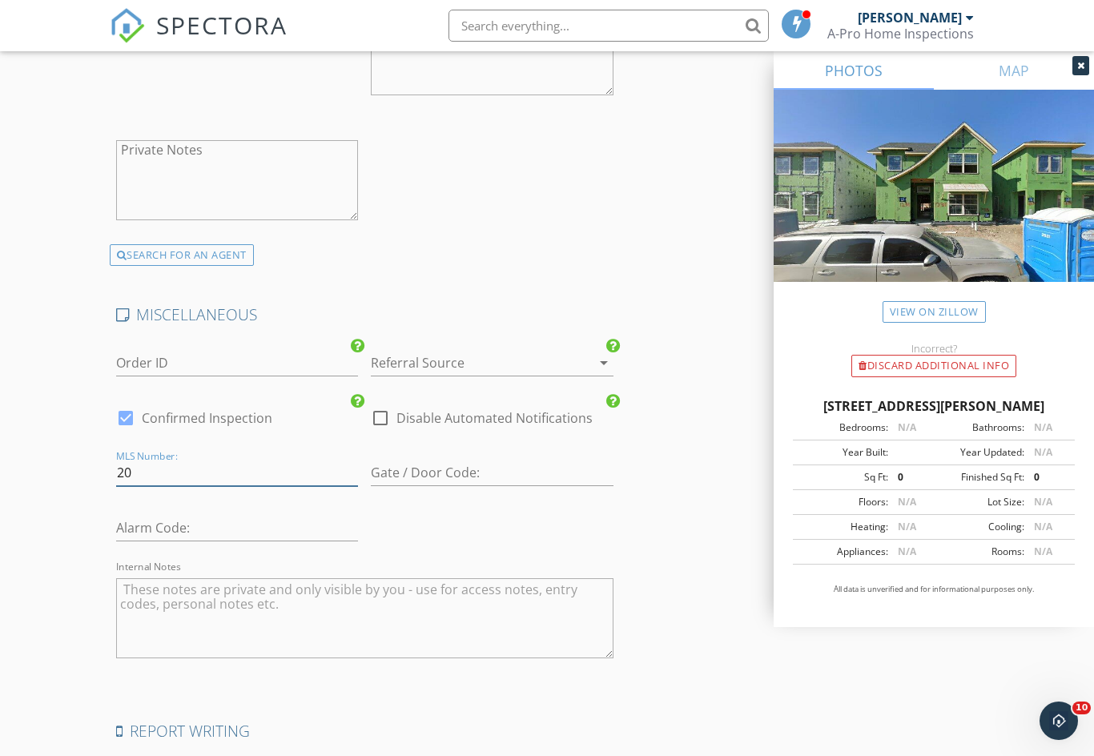
type input "208"
type input "4"
type input "20854"
type input "4"
type input "2085418"
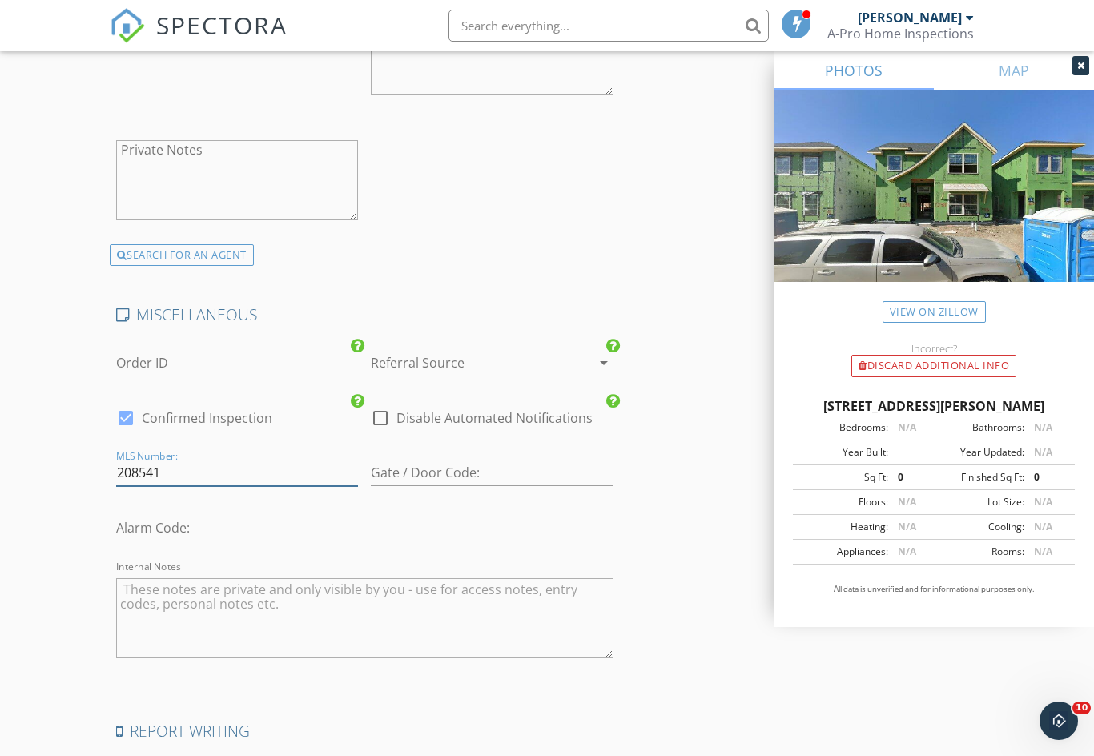
type input "3.5"
type input "20854187"
type input "4"
type input "20854187"
click at [234, 582] on textarea "Internal Notes" at bounding box center [364, 618] width 497 height 80
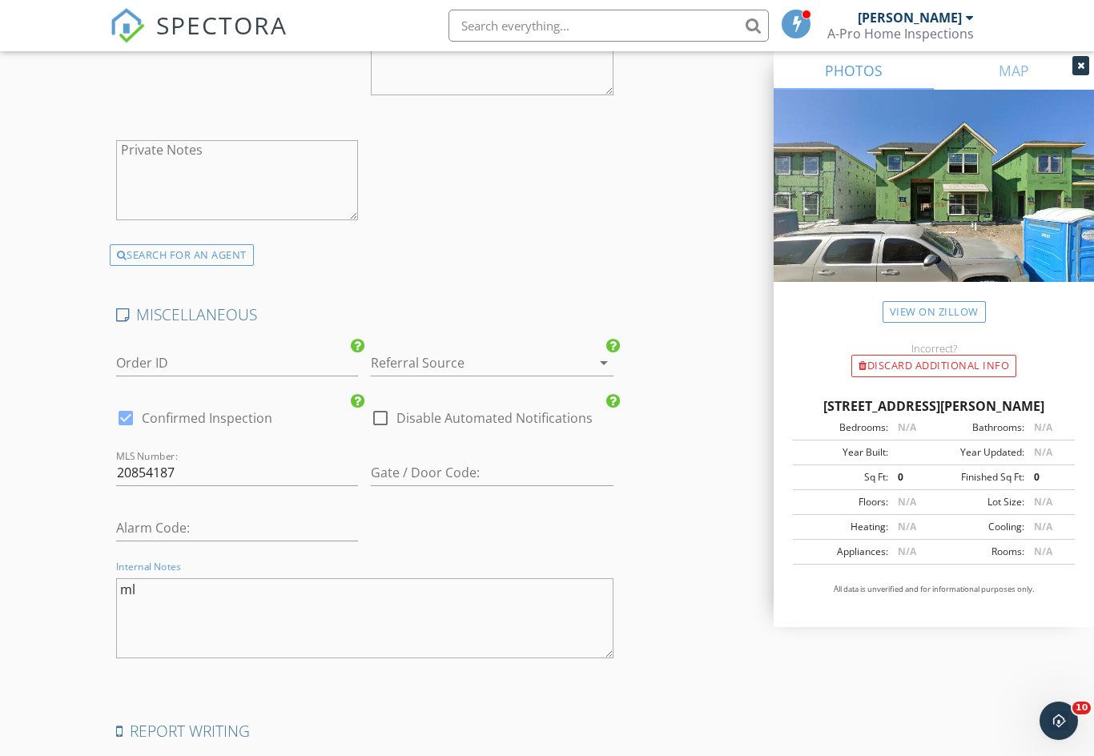
type textarea "m"
type textarea "MLS: 20854187 BrokerBay. Confirmed: [PERSON_NAME]; lock box at front door"
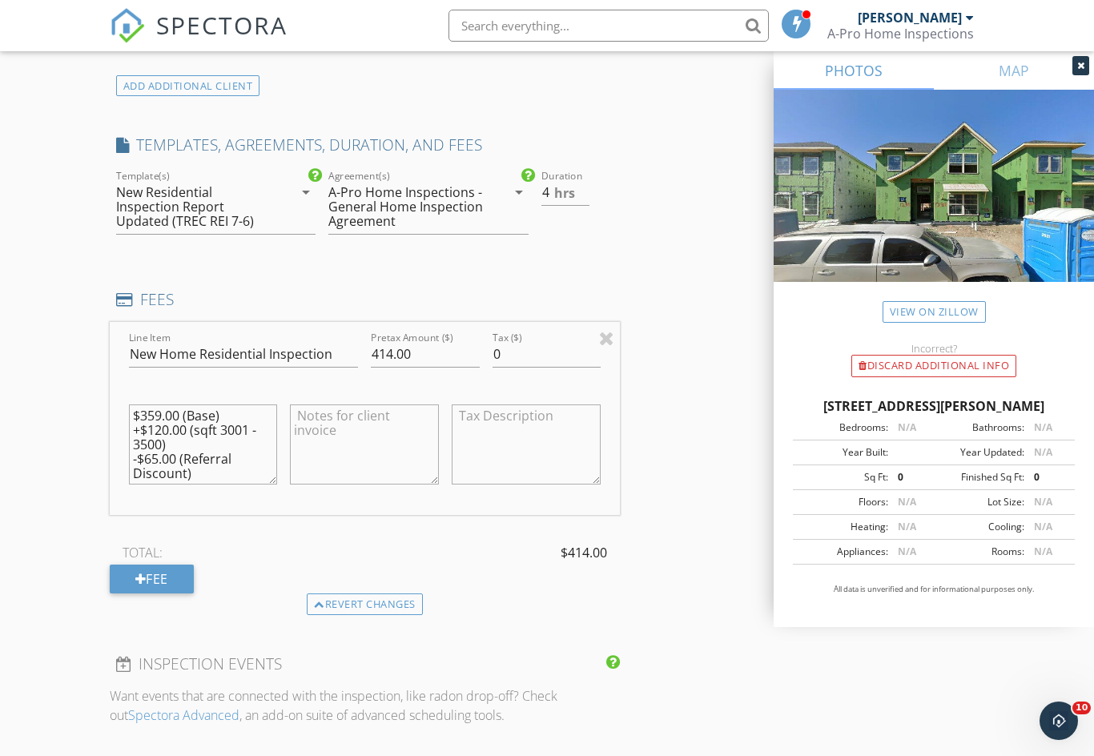
scroll to position [1319, 0]
